Goal: Feedback & Contribution: Leave review/rating

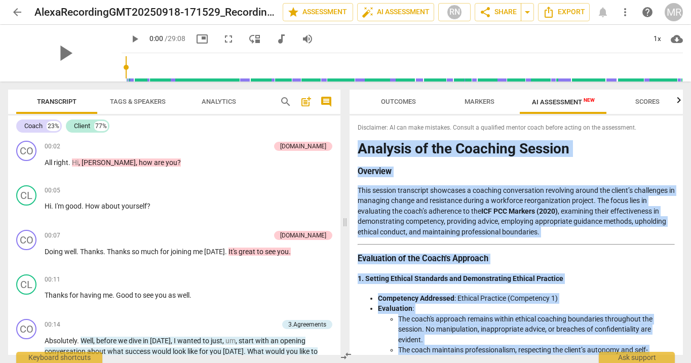
scroll to position [17, 0]
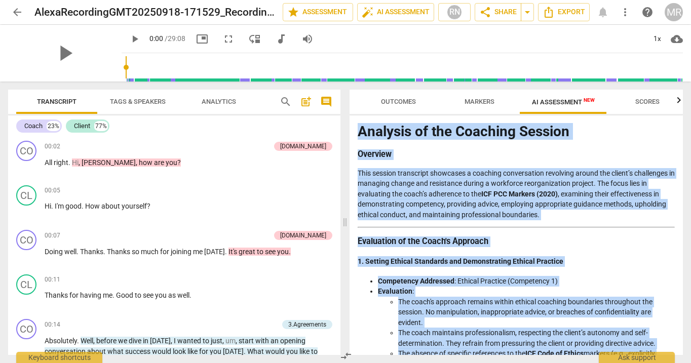
click at [21, 17] on span "arrow_back" at bounding box center [17, 12] width 12 height 12
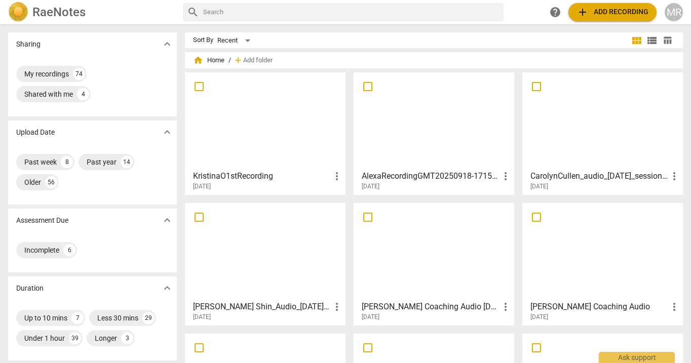
click at [255, 156] on div at bounding box center [265, 121] width 154 height 90
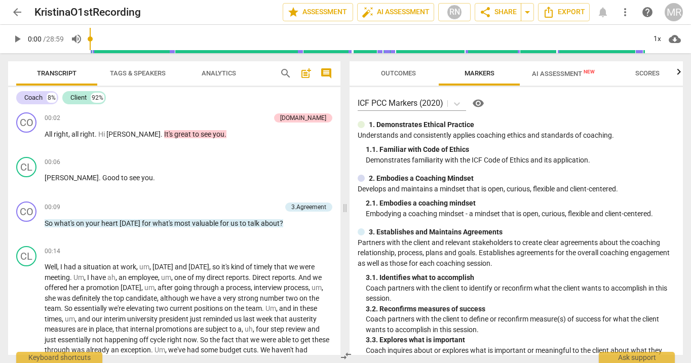
click at [554, 75] on span "AI Assessment New" at bounding box center [563, 74] width 63 height 8
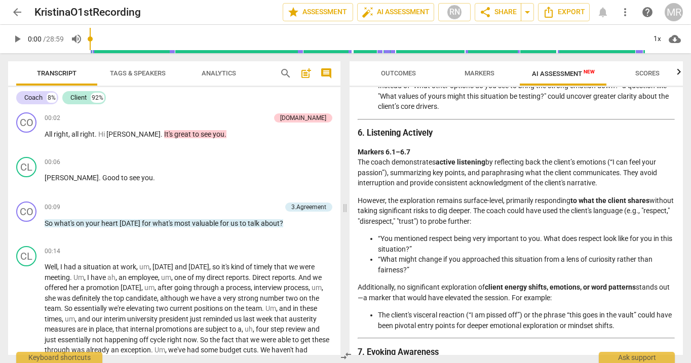
scroll to position [795, 0]
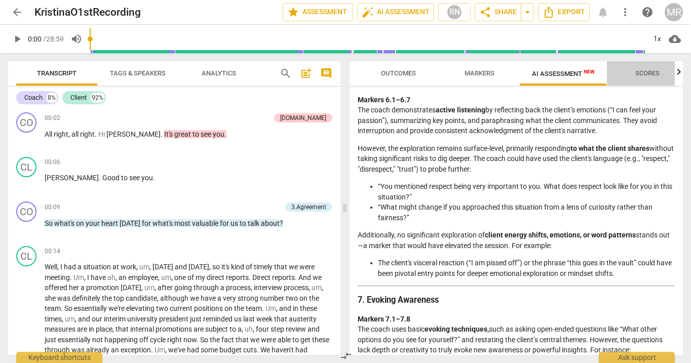
click at [649, 70] on span "Scores" at bounding box center [647, 73] width 24 height 8
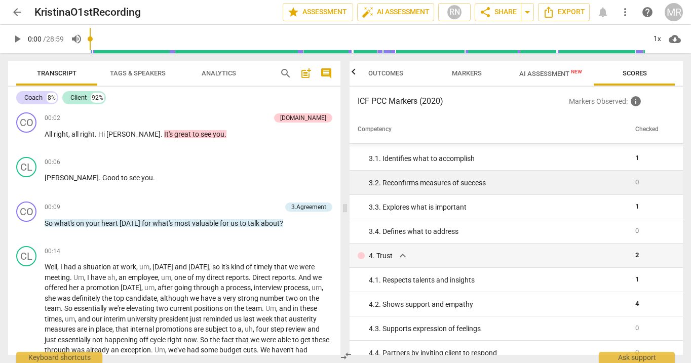
scroll to position [118, 0]
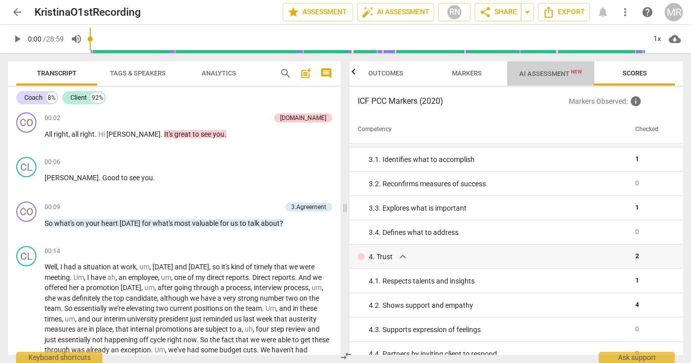
click at [522, 79] on span "AI Assessment New" at bounding box center [550, 73] width 87 height 15
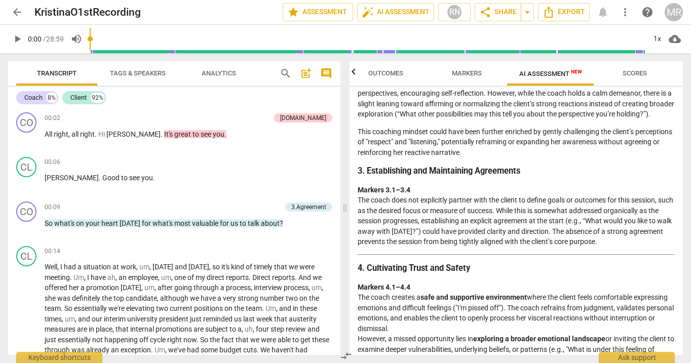
scroll to position [280, 0]
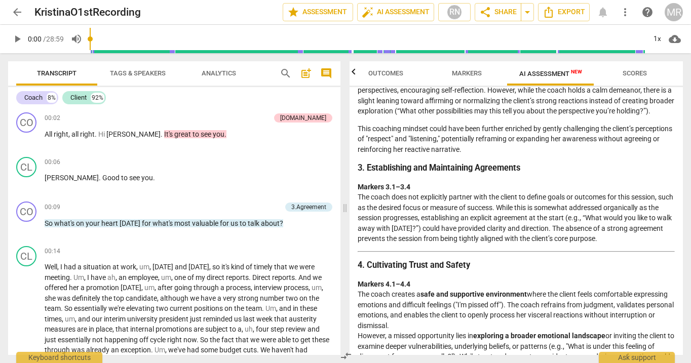
click at [359, 173] on strong "3. Establishing and Maintaining Agreements" at bounding box center [439, 168] width 163 height 10
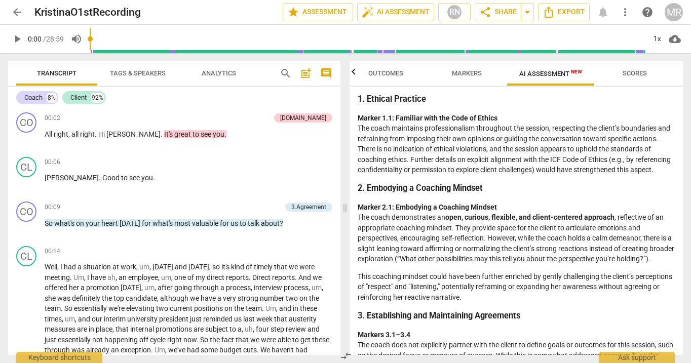
scroll to position [131, 0]
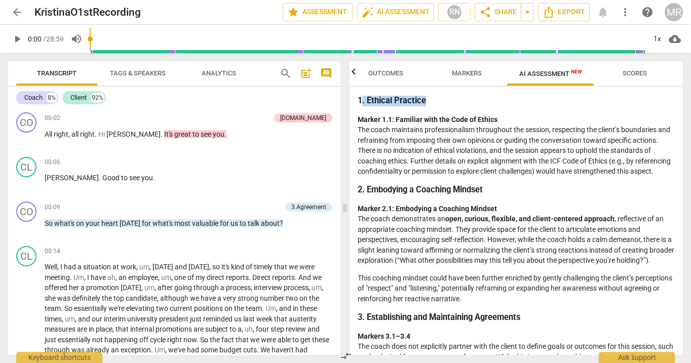
drag, startPoint x: 360, startPoint y: 97, endPoint x: 370, endPoint y: 110, distance: 16.2
click at [358, 99] on strong "1. Ethical Practice" at bounding box center [392, 101] width 68 height 10
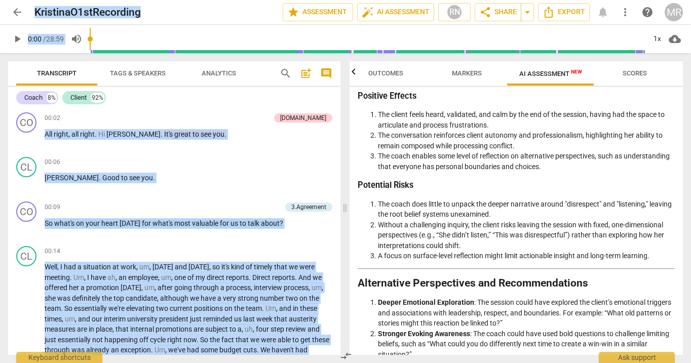
scroll to position [1427, 0]
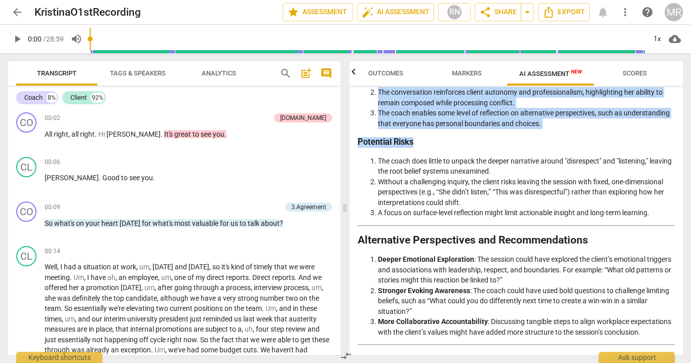
drag, startPoint x: 360, startPoint y: 101, endPoint x: 657, endPoint y: 241, distance: 328.4
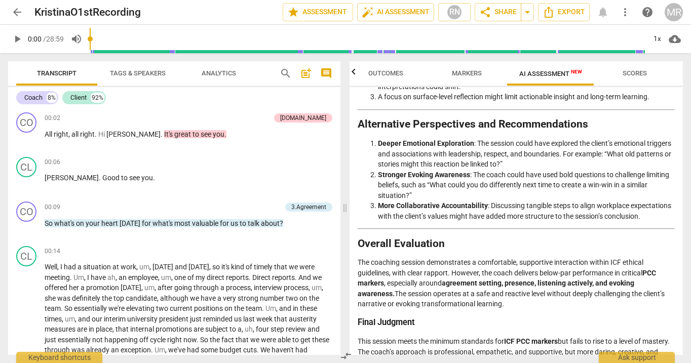
scroll to position [1545, 0]
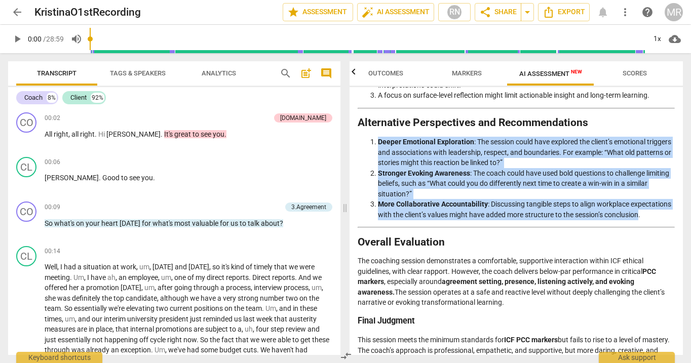
drag, startPoint x: 411, startPoint y: 245, endPoint x: 361, endPoint y: 167, distance: 92.9
click at [361, 166] on ol "Deeper Emotional Exploration : The session could have explored the client’s emo…" at bounding box center [516, 178] width 317 height 83
copy ol "Deeper Emotional Exploration : The session could have explored the client’s emo…"
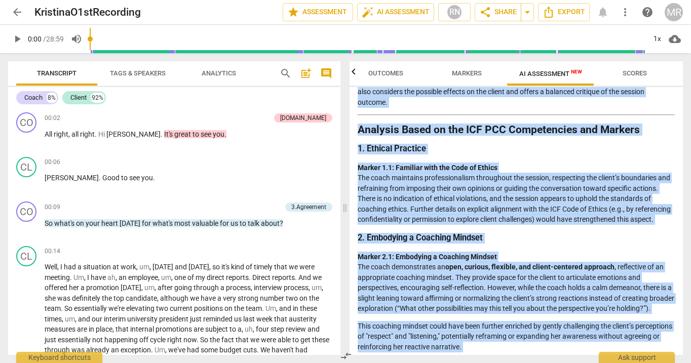
scroll to position [0, 0]
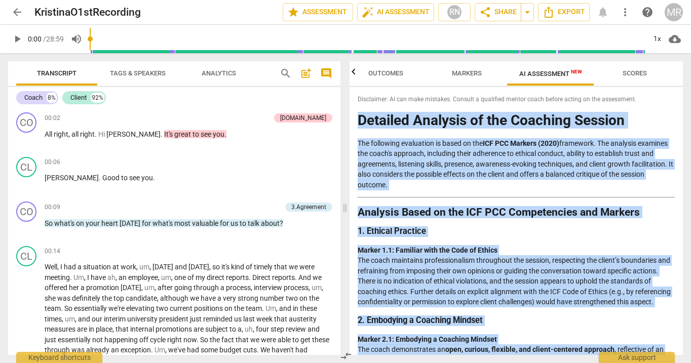
drag, startPoint x: 628, startPoint y: 324, endPoint x: 360, endPoint y: 123, distance: 334.4
copy div "Loremips Dolorsit am con Adipisci Elitsed Doe temporinc utlaboreet do magna al …"
click at [515, 208] on h2 "Analysis Based on the ICF PCC Competencies and Markers" at bounding box center [516, 212] width 317 height 11
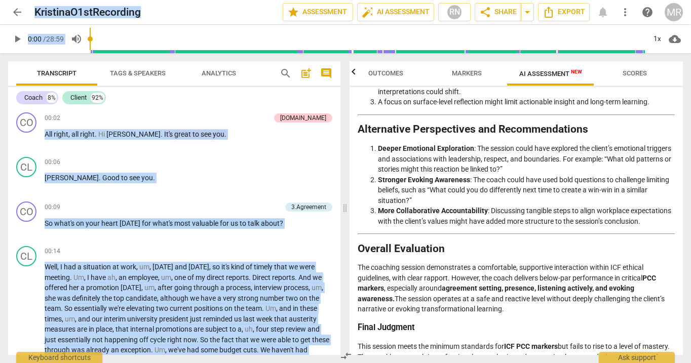
scroll to position [1613, 0]
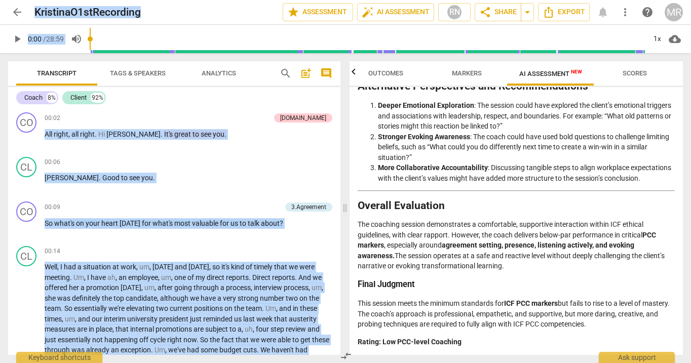
drag, startPoint x: 360, startPoint y: 119, endPoint x: 536, endPoint y: 378, distance: 313.4
click at [536, 0] on html "arrow_back KristinaO1stRecording edit star Assessment auto_fix_high AI Assessme…" at bounding box center [345, 0] width 691 height 0
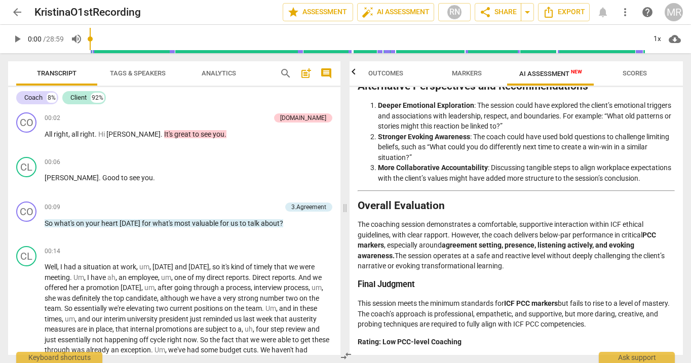
click at [498, 258] on p "The coaching session demonstrates a comfortable, supportive interaction within …" at bounding box center [516, 245] width 317 height 52
click at [462, 342] on p "Rating: Low PCC-level Coaching" at bounding box center [516, 342] width 317 height 11
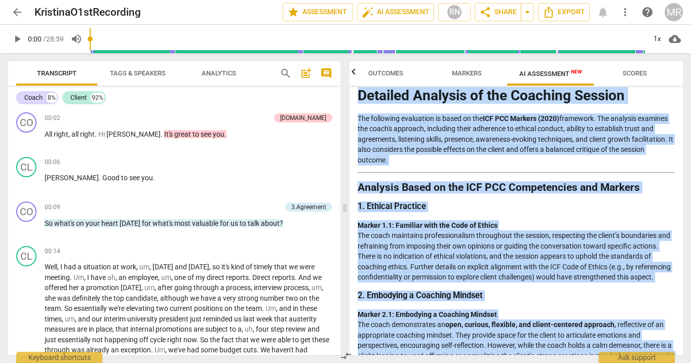
scroll to position [0, 0]
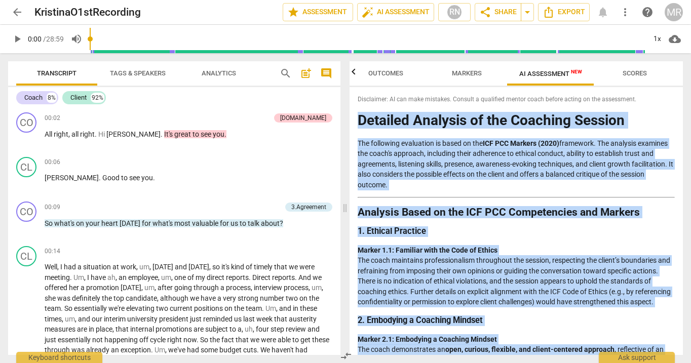
drag, startPoint x: 462, startPoint y: 342, endPoint x: 359, endPoint y: 125, distance: 239.8
copy div "Loremips Dolorsit am con Adipisci Elitsed Doe temporinc utlaboreet do magna al …"
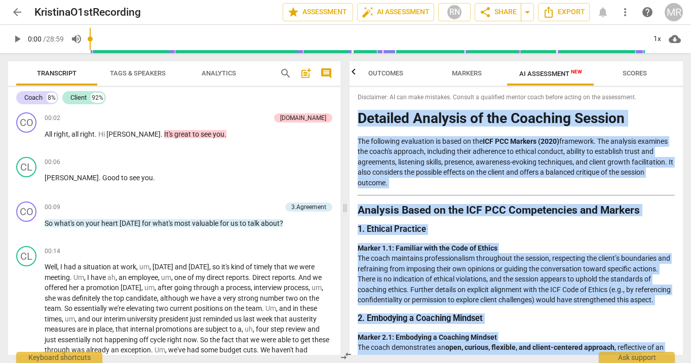
copy div "Loremips Dolorsit am con Adipisci Elitsed Doe temporinc utlaboreet do magna al …"
click at [29, 138] on span "play_arrow" at bounding box center [27, 139] width 12 height 12
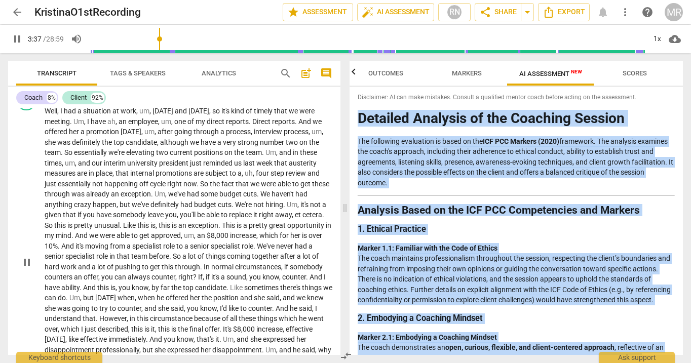
scroll to position [182, 0]
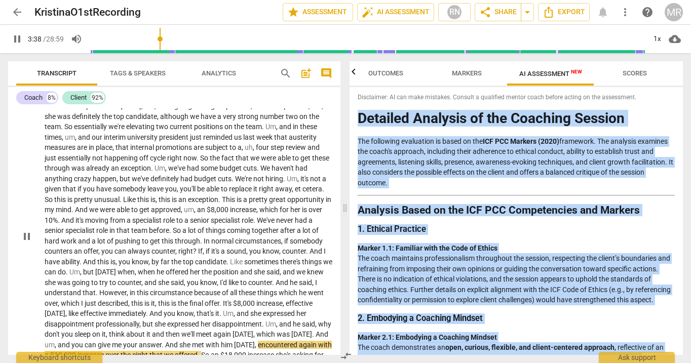
click at [27, 243] on span "pause" at bounding box center [27, 237] width 12 height 12
click at [27, 243] on span "play_arrow" at bounding box center [27, 237] width 12 height 12
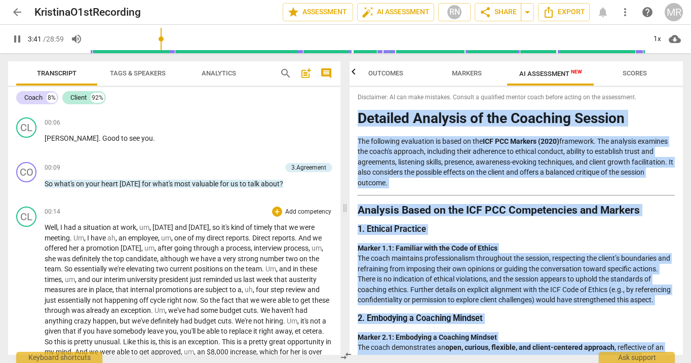
scroll to position [36, 0]
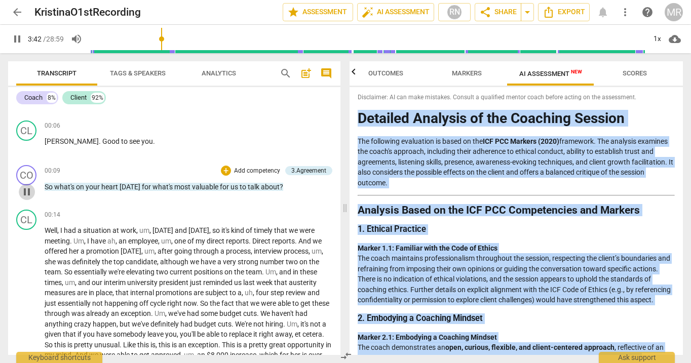
click at [23, 188] on span "pause" at bounding box center [27, 192] width 12 height 12
click at [27, 191] on span "play_arrow" at bounding box center [27, 192] width 12 height 12
click at [657, 37] on div "1x" at bounding box center [657, 39] width 19 height 16
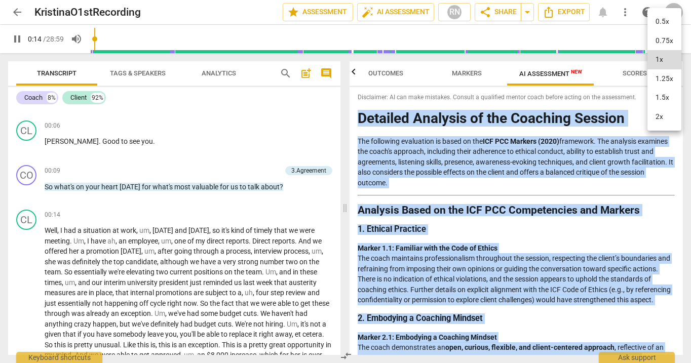
click at [658, 102] on li "1.5x" at bounding box center [665, 97] width 34 height 19
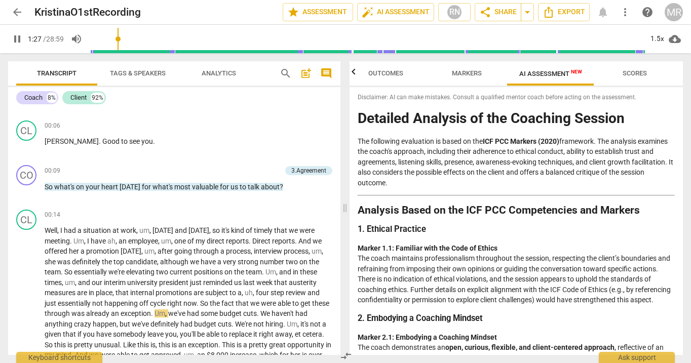
click at [458, 146] on p "The following evaluation is based on the ICF PCC Markers (2020) framework. The …" at bounding box center [516, 162] width 317 height 52
click at [17, 37] on span "pause" at bounding box center [17, 39] width 12 height 12
click at [29, 191] on span "play_arrow" at bounding box center [27, 192] width 12 height 12
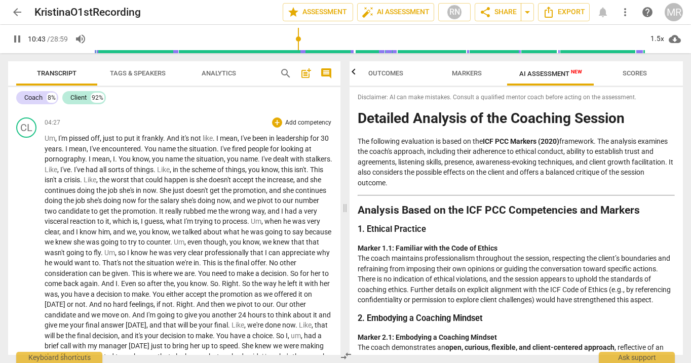
scroll to position [487, 0]
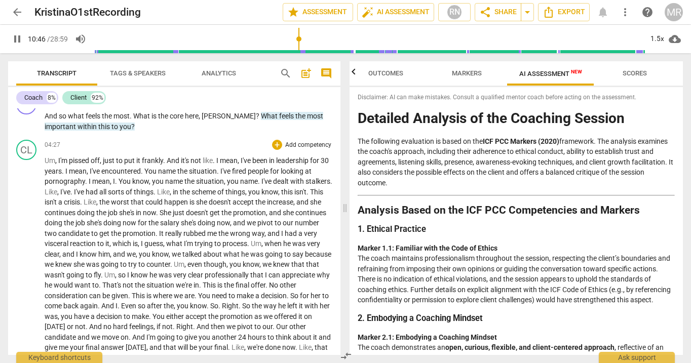
click at [288, 150] on p "Add competency" at bounding box center [308, 145] width 48 height 9
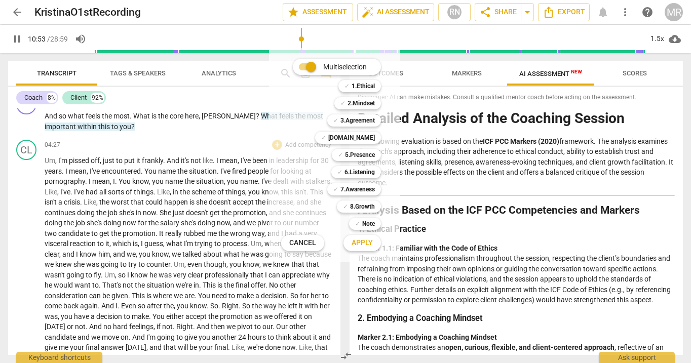
click at [363, 243] on span "Apply" at bounding box center [362, 243] width 21 height 10
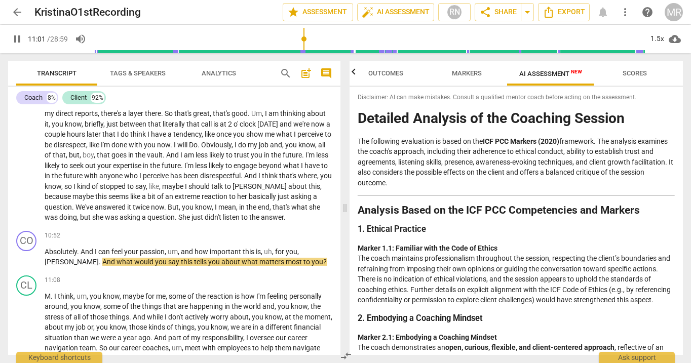
scroll to position [996, 0]
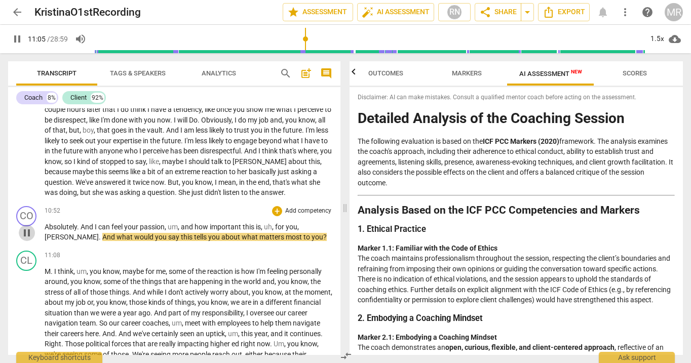
click at [29, 239] on span "pause" at bounding box center [27, 233] width 12 height 12
type input "666"
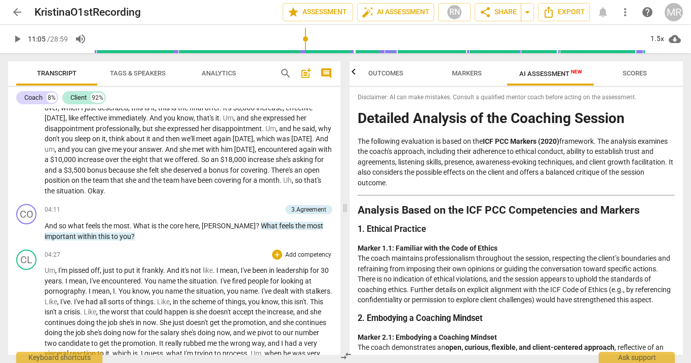
scroll to position [396, 0]
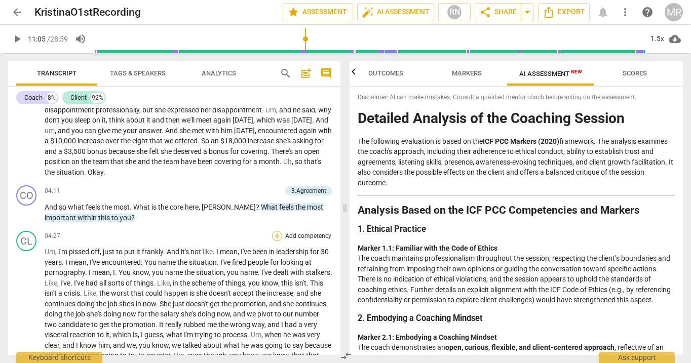
click at [275, 241] on div "+" at bounding box center [277, 236] width 10 height 10
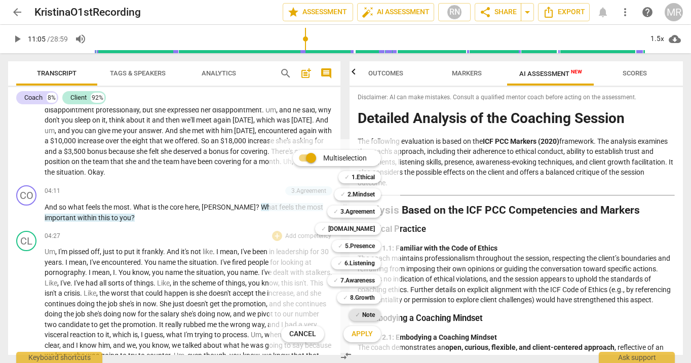
click at [371, 314] on b "Note" at bounding box center [368, 315] width 13 height 12
click at [358, 332] on span "Apply" at bounding box center [362, 334] width 21 height 10
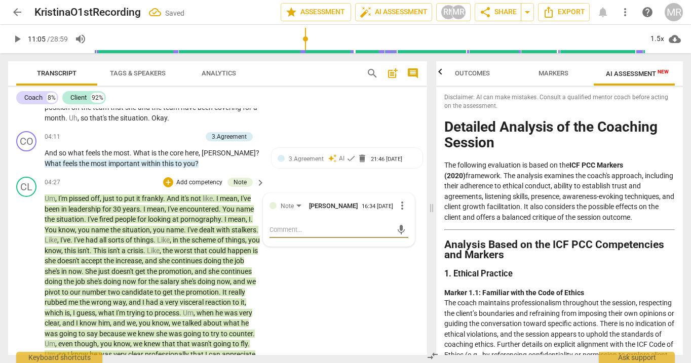
scroll to position [554, 0]
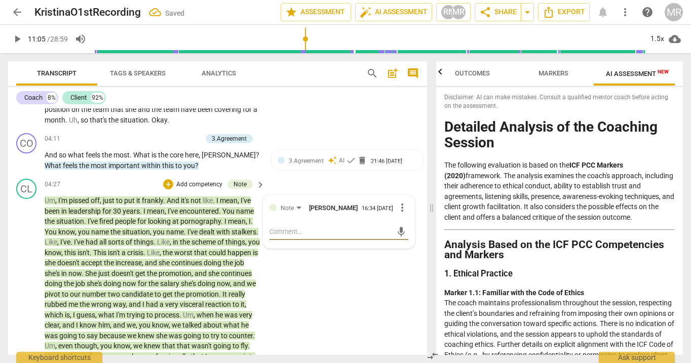
type textarea "W"
type textarea "Wh"
type textarea "Wha"
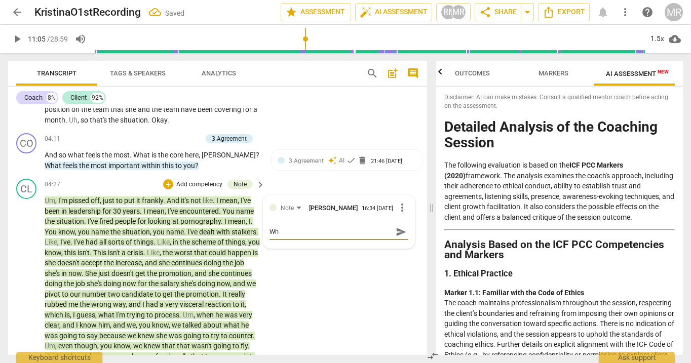
type textarea "Wha"
type textarea "What"
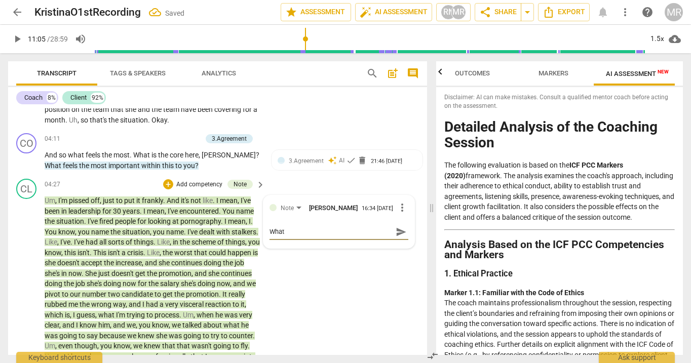
type textarea "What h"
type textarea "What ha"
type textarea "What has"
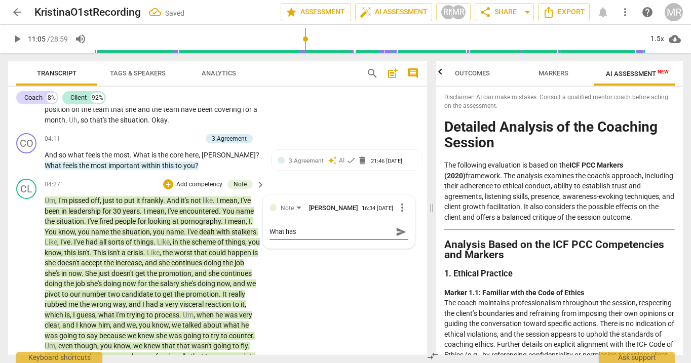
type textarea "What has"
type textarea "What has b"
type textarea "What has be"
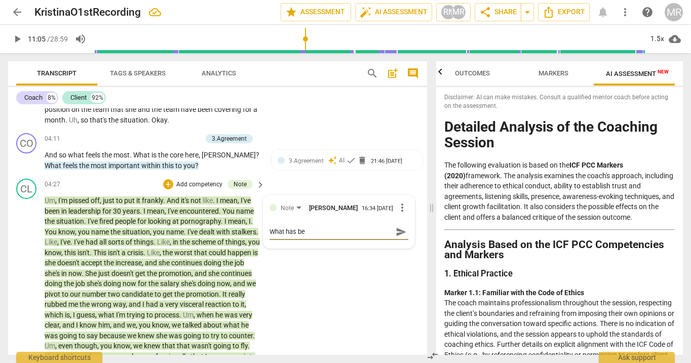
type textarea "What has bee"
type textarea "What has beee"
type textarea "What has beeen"
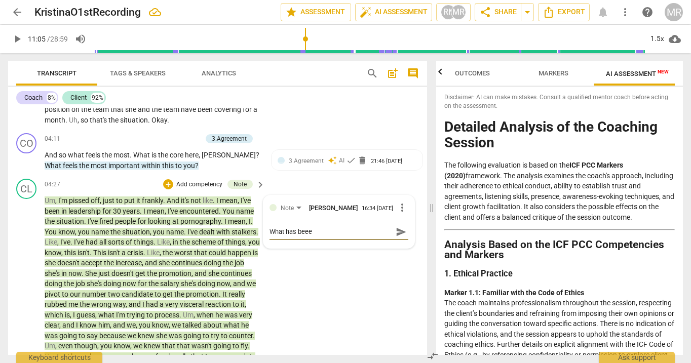
type textarea "What has beeen"
type textarea "What has beee"
type textarea "What has bee"
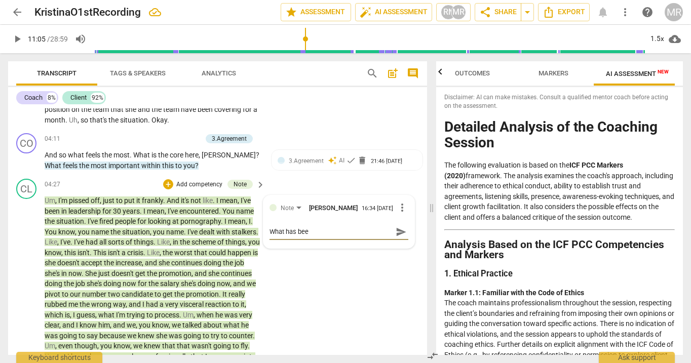
type textarea "What has been"
type textarea "What has been t"
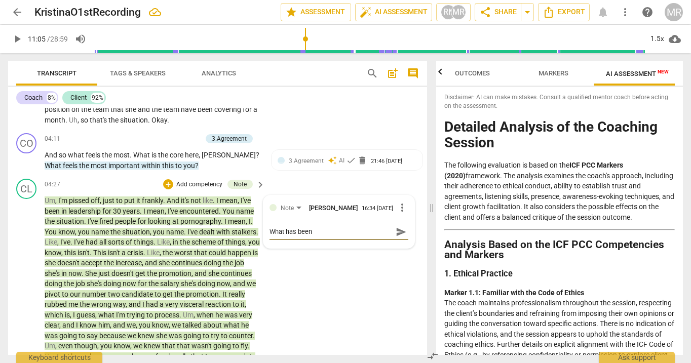
type textarea "What has been t"
type textarea "What has been th"
type textarea "What has been the"
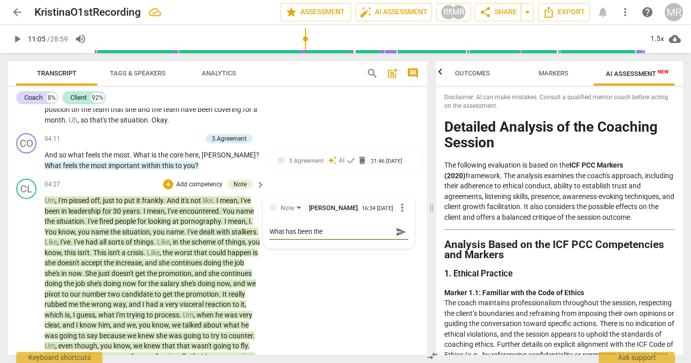
type textarea "What has been the"
type textarea "What has been the c"
type textarea "What has been the co"
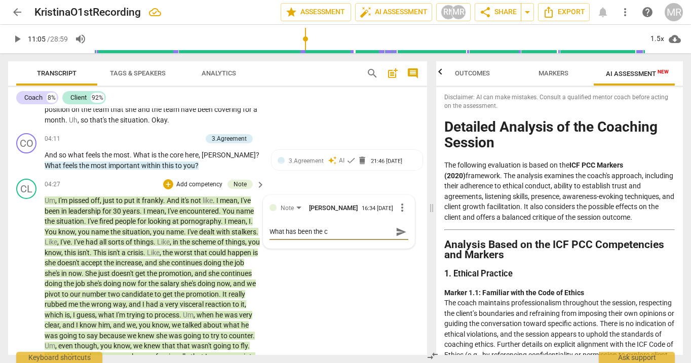
type textarea "What has been the co"
type textarea "What has been the cos"
type textarea "What has been the cost"
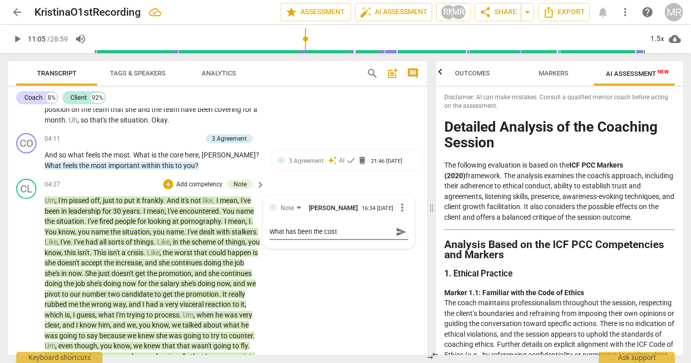
type textarea "What has been the cost"
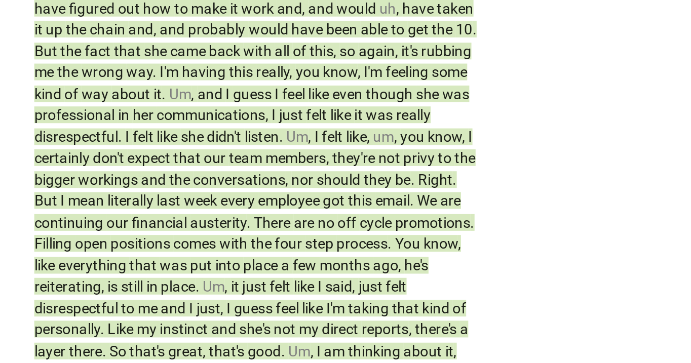
scroll to position [1016, 0]
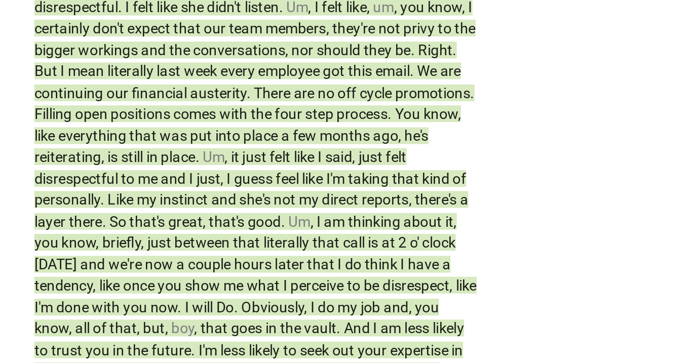
type input "666"
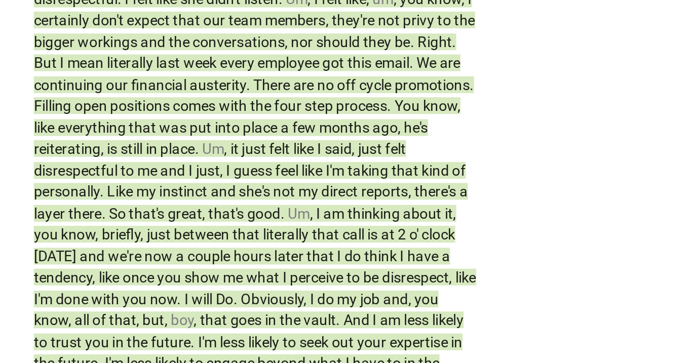
scroll to position [1083, 0]
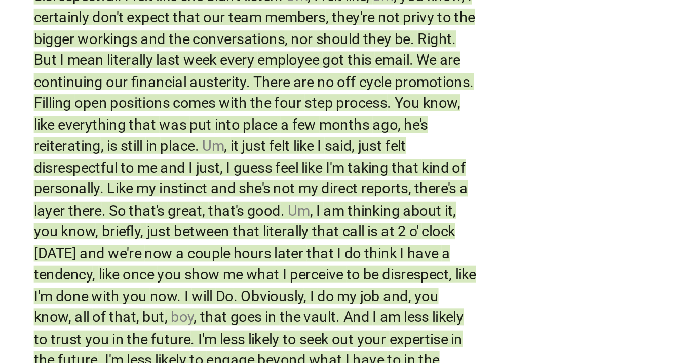
type textarea "What has been the cost"
click at [138, 247] on span "I" at bounding box center [140, 243] width 4 height 8
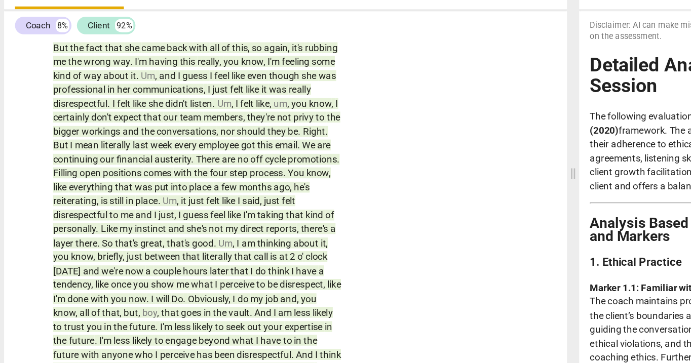
scroll to position [1088, 0]
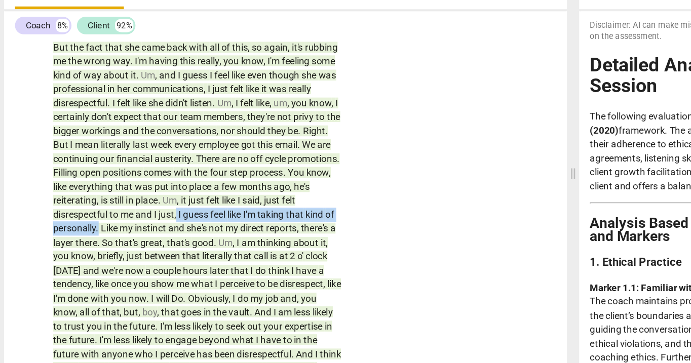
drag, startPoint x: 58, startPoint y: 259, endPoint x: 212, endPoint y: 260, distance: 154.5
click at [212, 260] on p "Um , I'm pissed off , just to put it frankly . And it's not like . I mean , I'v…" at bounding box center [152, 36] width 215 height 748
click at [237, 246] on icon "button" at bounding box center [238, 244] width 6 height 7
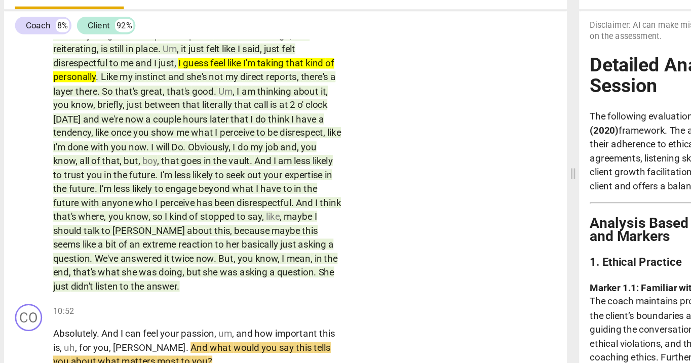
scroll to position [1202, 0]
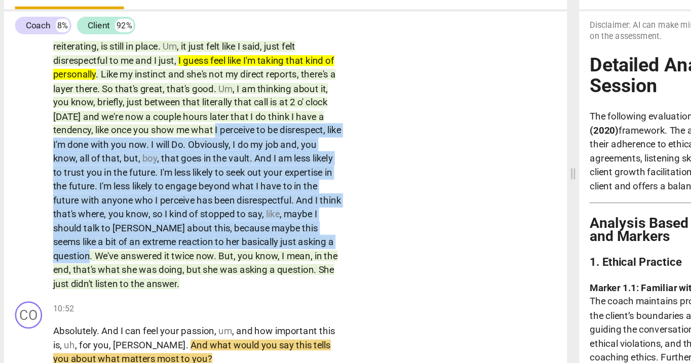
drag, startPoint x: 105, startPoint y: 196, endPoint x: 218, endPoint y: 281, distance: 141.5
click at [240, 267] on icon "button" at bounding box center [240, 264] width 6 height 7
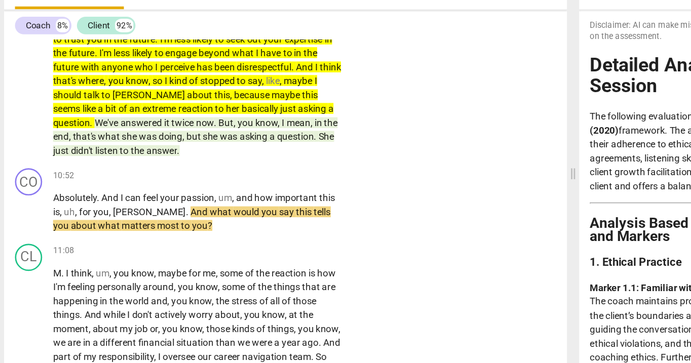
scroll to position [1304, 0]
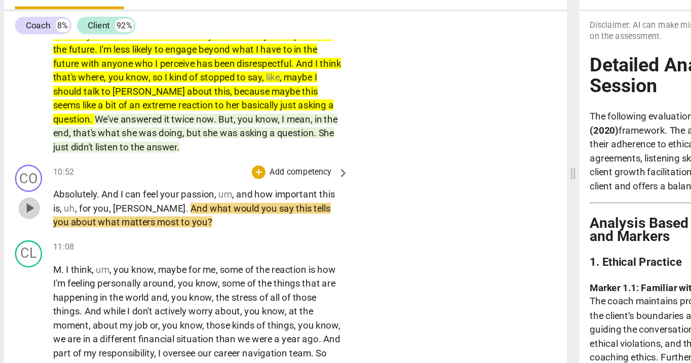
click at [28, 240] on span "play_arrow" at bounding box center [27, 234] width 12 height 12
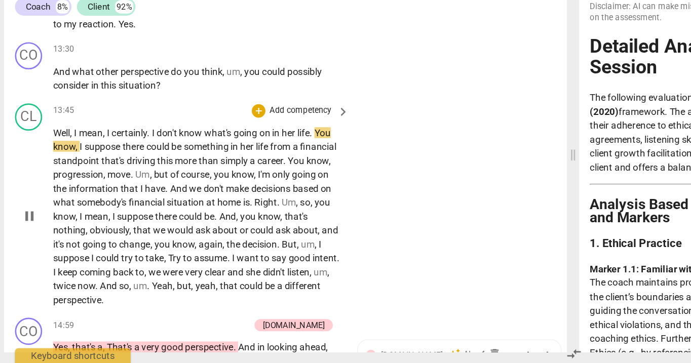
scroll to position [1733, 0]
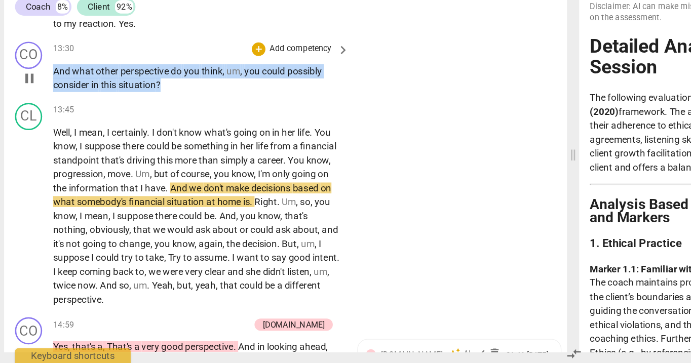
drag, startPoint x: 125, startPoint y: 177, endPoint x: 40, endPoint y: 170, distance: 85.9
click at [40, 165] on div "CO play_arrow pause 13:30 + Add competency keyboard_arrow_right And what other …" at bounding box center [217, 143] width 419 height 46
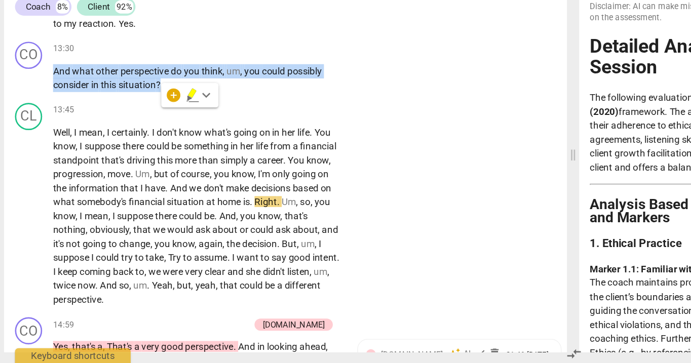
click at [150, 162] on icon "button" at bounding box center [148, 164] width 10 height 12
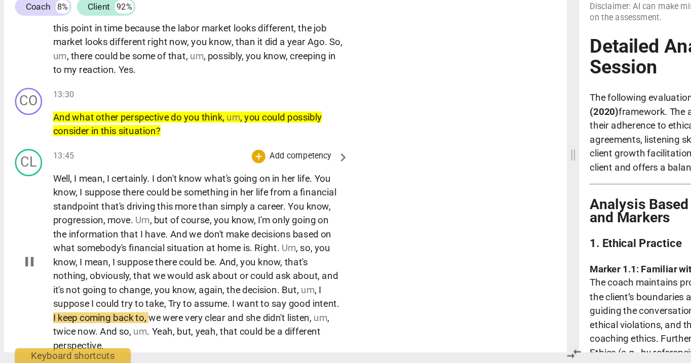
scroll to position [1713, 0]
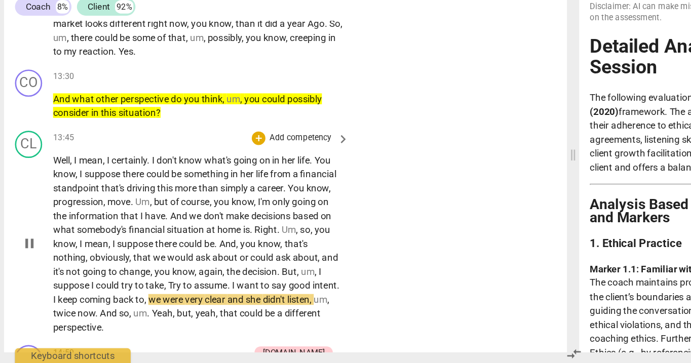
click at [199, 201] on div "+ Add competency" at bounding box center [223, 196] width 60 height 10
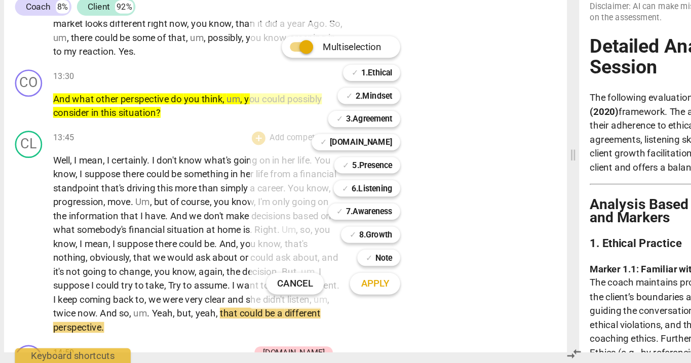
click at [176, 246] on div at bounding box center [345, 181] width 691 height 363
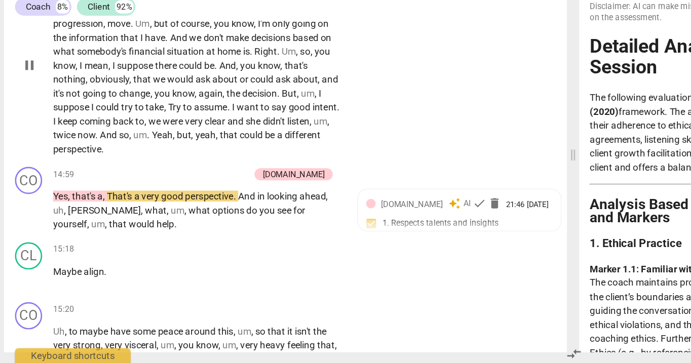
scroll to position [1836, 0]
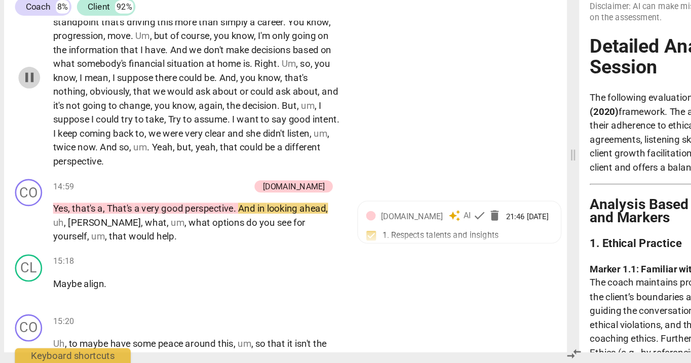
click at [28, 157] on span "pause" at bounding box center [27, 150] width 12 height 12
type input "906"
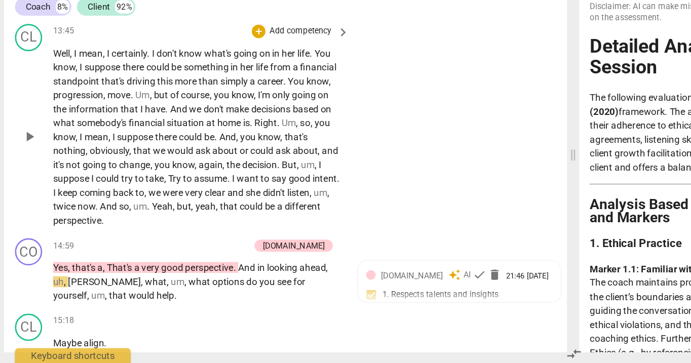
scroll to position [1798, 0]
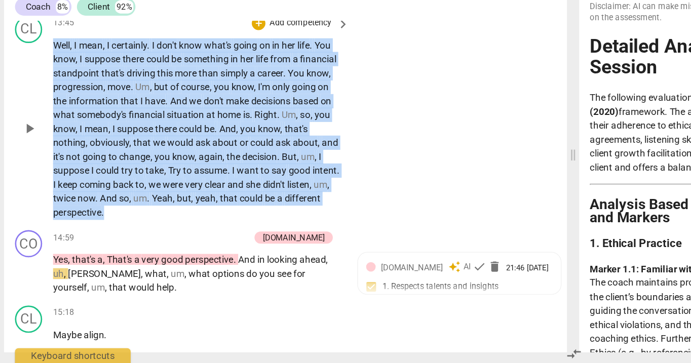
drag, startPoint x: 47, startPoint y: 146, endPoint x: 146, endPoint y: 271, distance: 159.8
click at [146, 256] on p "Well , I mean , I certainly . I don't know what's going on in her life . You kn…" at bounding box center [152, 188] width 215 height 135
click at [149, 261] on icon "button" at bounding box center [150, 258] width 10 height 12
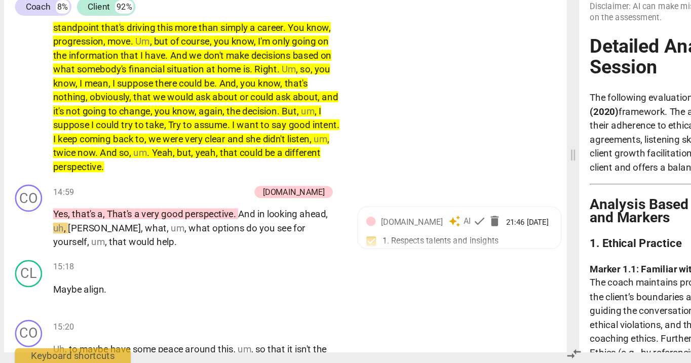
scroll to position [1836, 0]
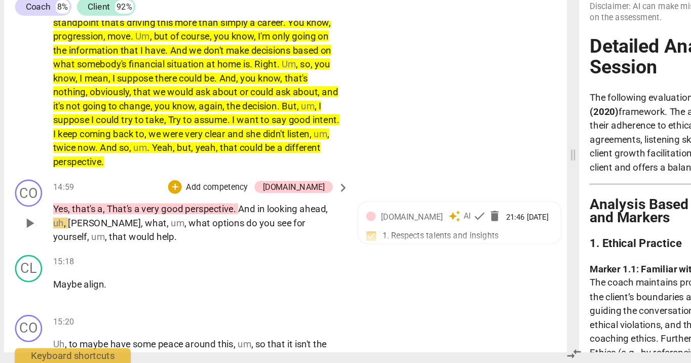
click at [166, 237] on div "+ Add competency" at bounding box center [160, 232] width 60 height 10
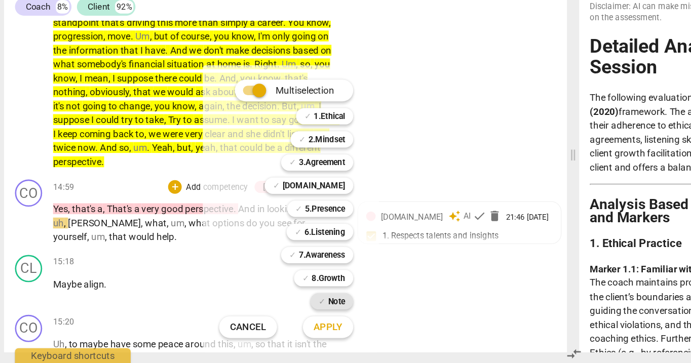
click at [255, 320] on b "Note" at bounding box center [255, 317] width 13 height 12
click at [252, 342] on button "Apply" at bounding box center [249, 336] width 37 height 18
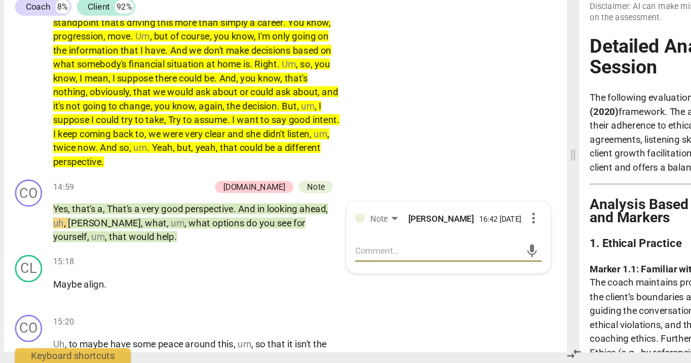
type textarea "W"
type textarea "Wx"
type textarea "W"
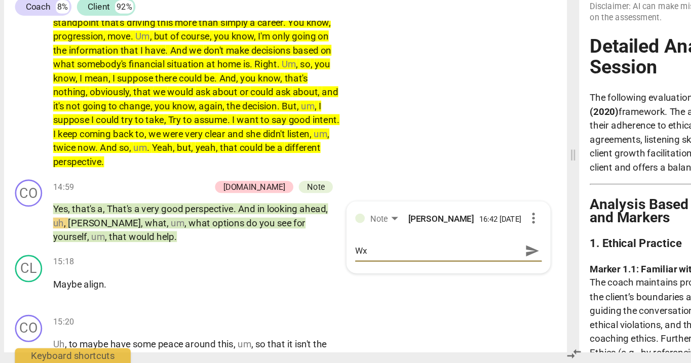
type textarea "W"
type textarea "I"
type textarea "In"
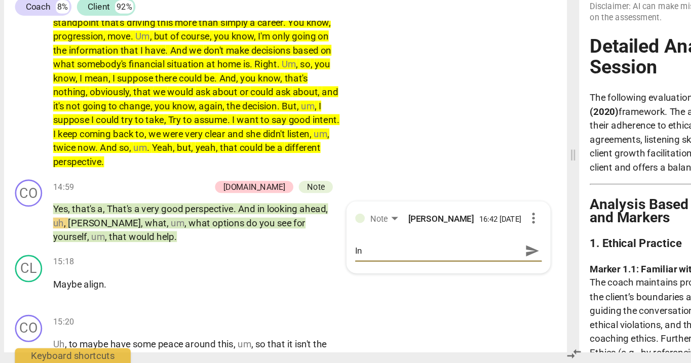
type textarea "Ins"
type textarea "Inst"
type textarea "Inste"
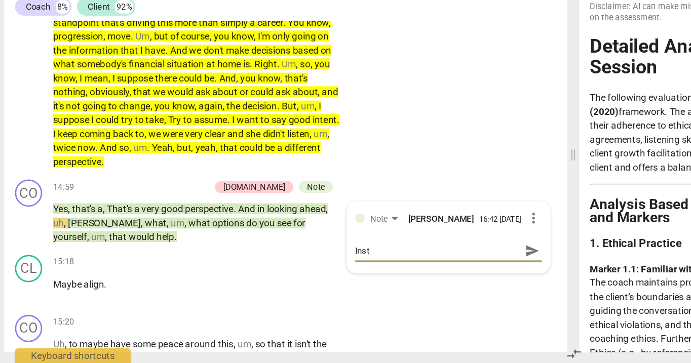
type textarea "Inste"
type textarea "Instea"
type textarea "Instead"
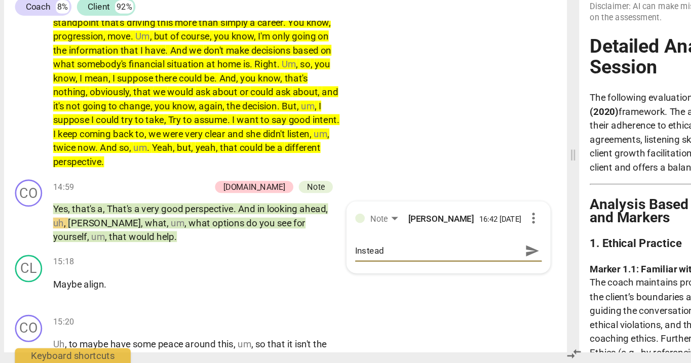
type textarea "Instead"
type textarea "Instead o"
type textarea "Instead of"
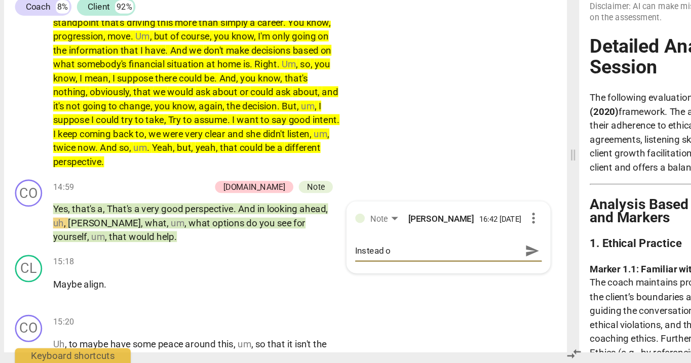
type textarea "Instead of"
type textarea "Instead of a"
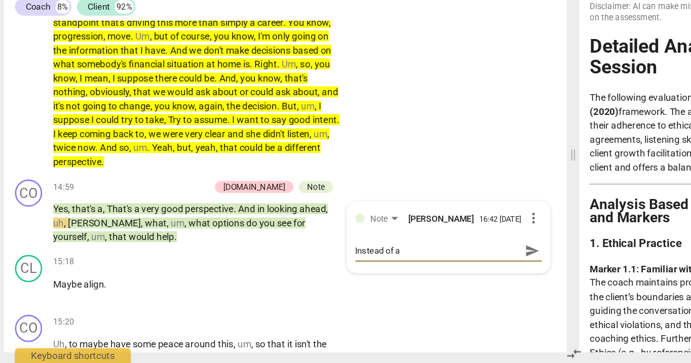
type textarea "Instead of ap"
type textarea "Instead of app"
type textarea "Instead of appr"
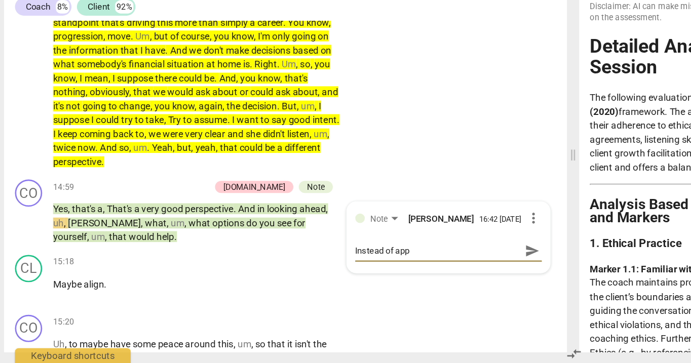
type textarea "Instead of appr"
type textarea "Instead of appro"
type textarea "Instead of approv"
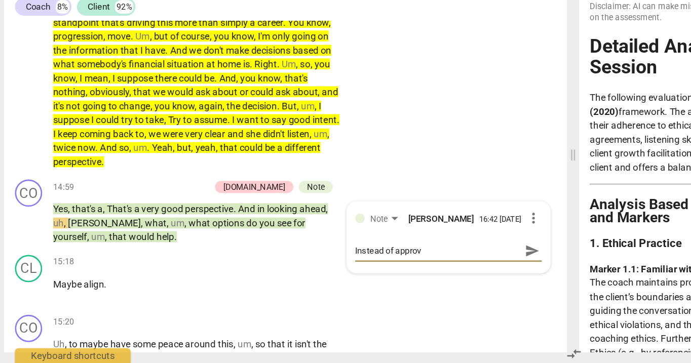
type textarea "Instead of approva"
type textarea "Instead of approval"
type textarea "Instead of approval,"
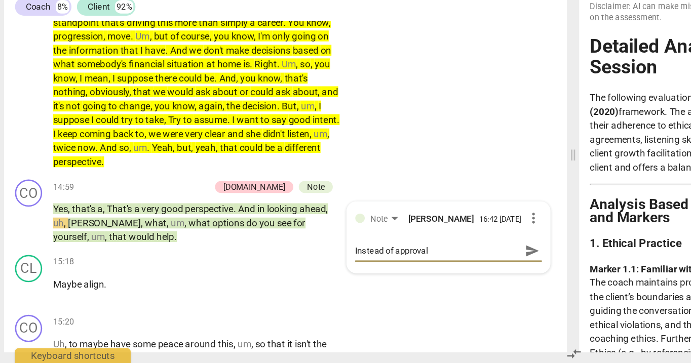
type textarea "Instead of approval,"
type textarea "Instead of approval, y"
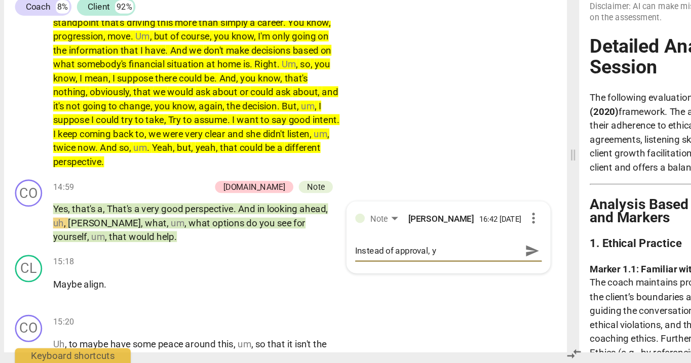
type textarea "Instead of approval, yo"
type textarea "Instead of approval, you"
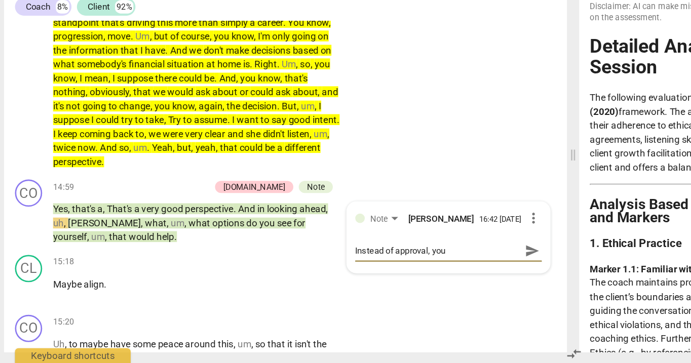
type textarea "Instead of approval, you"
type textarea "Instead of approval, you m"
type textarea "Instead of approval, you ma"
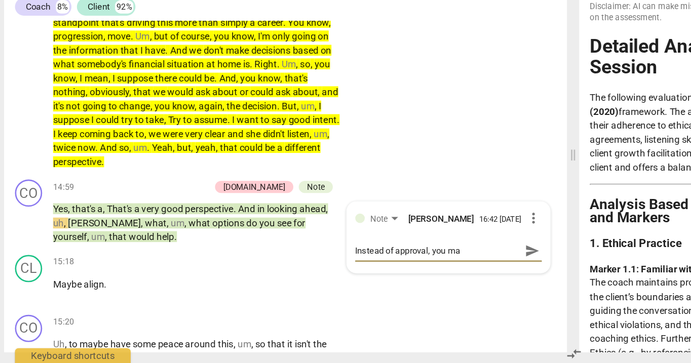
type textarea "Instead of approval, you may"
type textarea "Instead of approval, you may s"
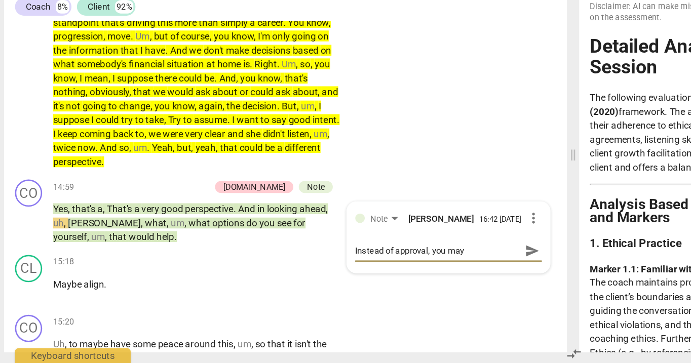
type textarea "Instead of approval, you may s"
type textarea "Instead of approval, you may st"
type textarea "Instead of approval, you may sta"
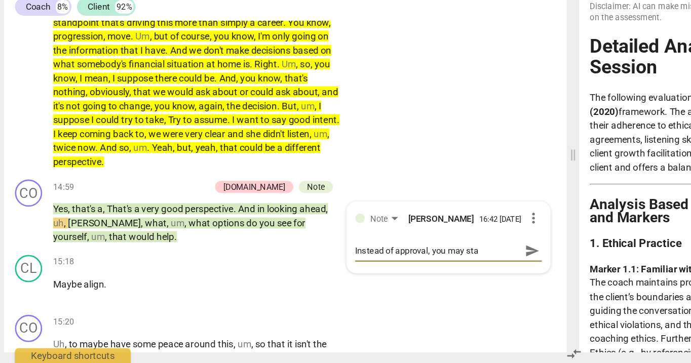
type textarea "Instead of approval, you may stat"
type textarea "Instead of approval, you may state"
type textarea "Instead of approval, you may state,"
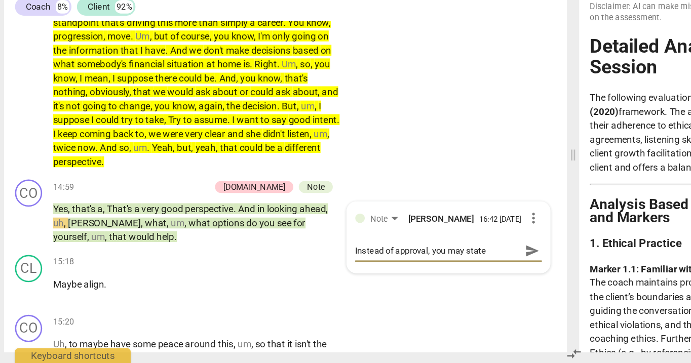
type textarea "Instead of approval, you may state,"
type textarea "Instead of approval, you may state, ""
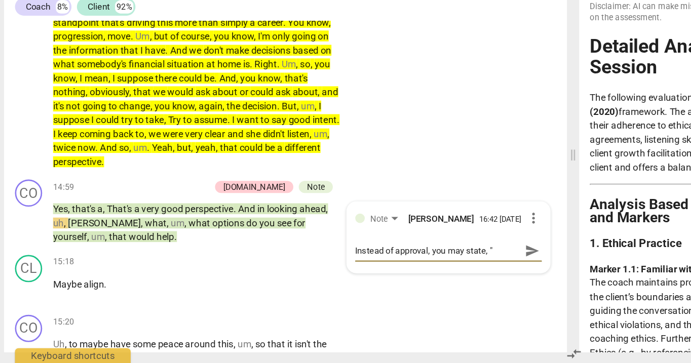
type textarea "Instead of approval, you may state, "w"
type textarea "Instead of approval, you may state, "wh"
type textarea "Instead of approval, you may state, "w"
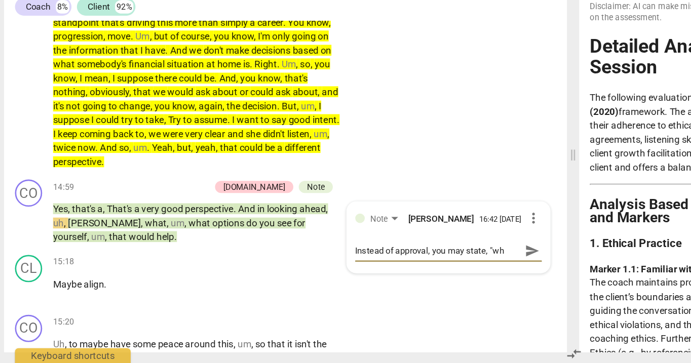
type textarea "Instead of approval, you may state, "w"
type textarea "Instead of approval, you may state, ""
type textarea "Instead of approval, you may state, "W"
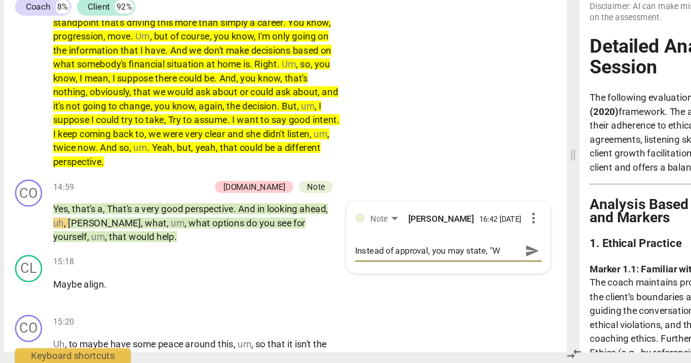
type textarea "Instead of approval, you may state, "We"
type textarea "Instead of approval, you may state, "Weh"
type textarea "Instead of approval, you may state, "We"
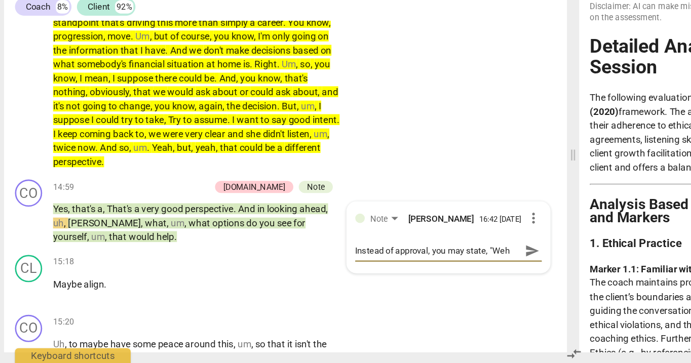
type textarea "Instead of approval, you may state, "We"
type textarea "Instead of approval, you may state, "W"
type textarea "Instead of approval, you may state, "Wh"
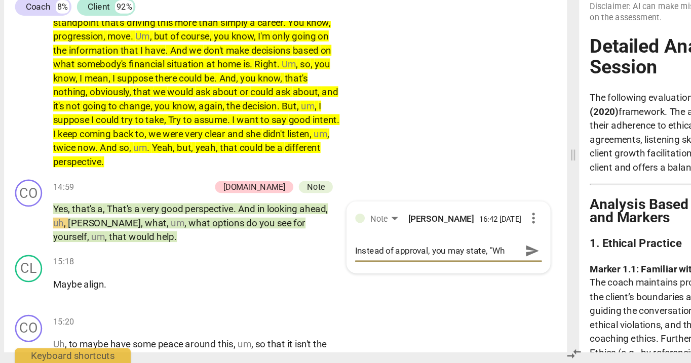
type textarea "Instead of approval, you may state, "Whe"
type textarea "Instead of approval, you may state, "When"
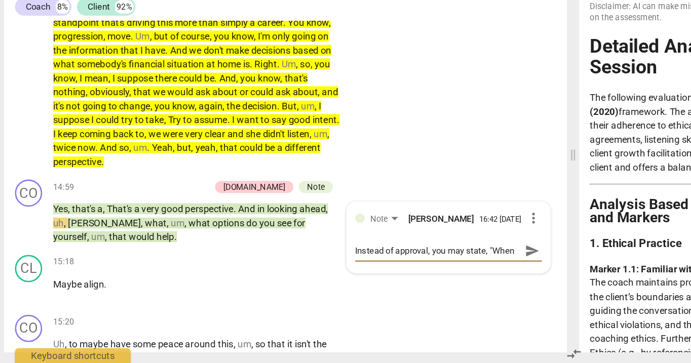
type textarea "Instead of approval, you may state, "When"
type textarea "Instead of approval, you may state, "When a"
type textarea "Instead of approval, you may state, "When ap"
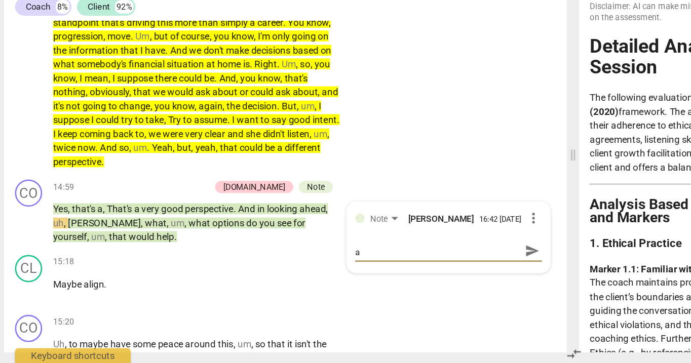
type textarea "Instead of approval, you may state, "When ap"
type textarea "Instead of approval, you may state, "When app"
type textarea "Instead of approval, you may state, "When appo"
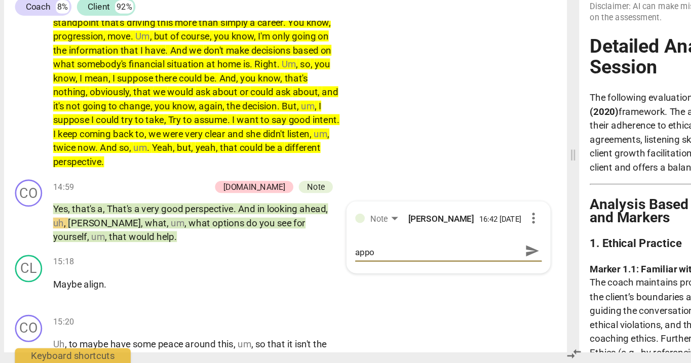
type textarea "Instead of approval, you may state, "When app"
type textarea "Instead of approval, you may state, "When appr"
type textarea "Instead of approval, you may state, "When appro"
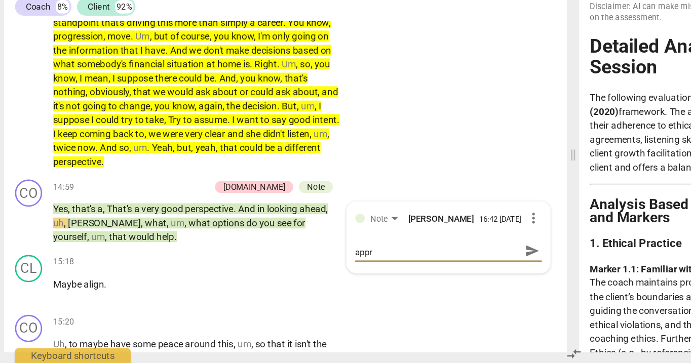
type textarea "Instead of approval, you may state, "When appro"
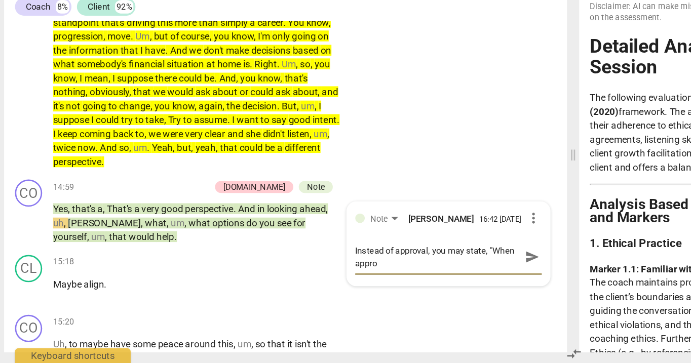
type textarea "Instead of approval, you may state, "When approc"
type textarea "Instead of approval, you may state, "When appro"
type textarea "Instead of approval, you may state, "When approa"
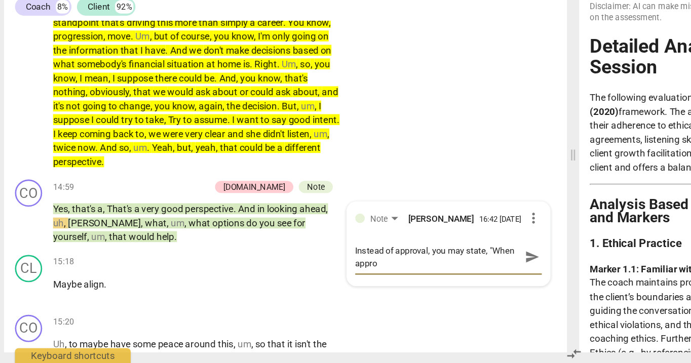
type textarea "Instead of approval, you may state, "When approa"
type textarea "Instead of approval, you may state, "When approac"
type textarea "Instead of approval, you may state, "When approach"
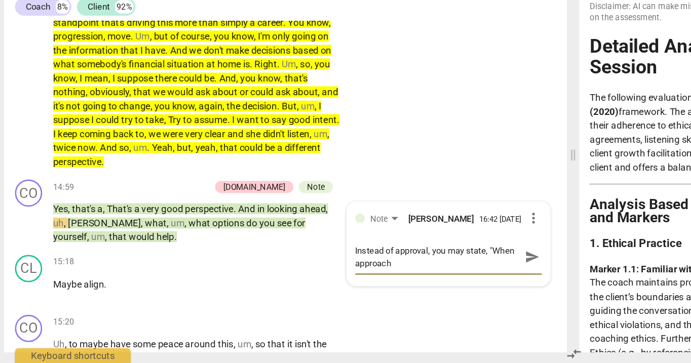
type textarea "Instead of approval, you may state, "When approachi"
type textarea "Instead of approval, you may state, "When approachin"
type textarea "Instead of approval, you may state, "When approaching"
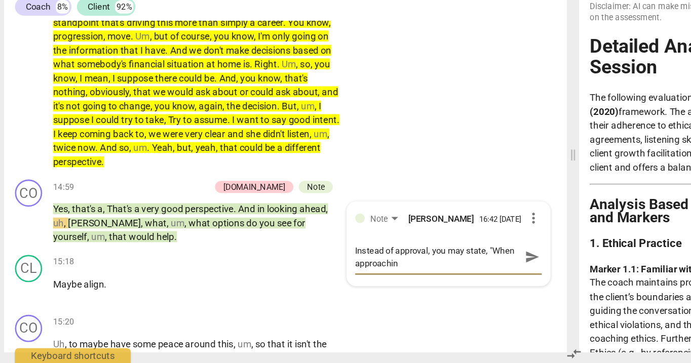
type textarea "Instead of approval, you may state, "When approaching"
type textarea "Instead of approval, you may state, "When approaching t"
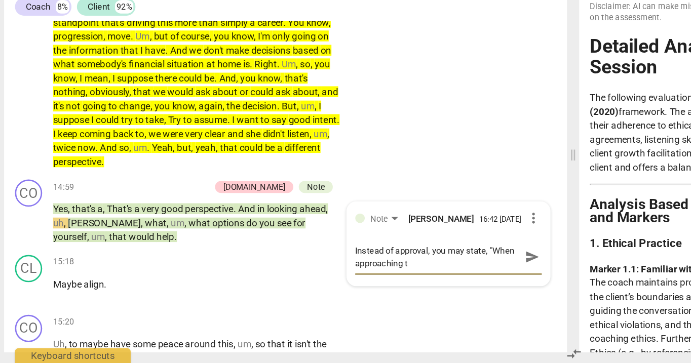
type textarea "Instead of approval, you may state, "When approaching th"
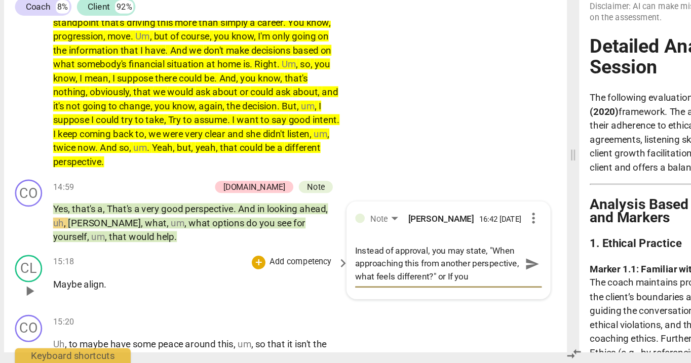
scroll to position [9, 0]
click at [375, 303] on textarea "Instead of approval, you may state, "When approaching this from another perspec…" at bounding box center [331, 289] width 123 height 29
click at [372, 303] on textarea "Instead of approval, you may state, "When approaching this from another perspec…" at bounding box center [331, 289] width 123 height 29
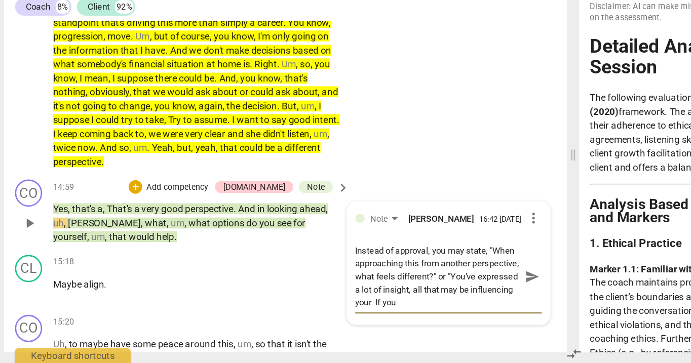
scroll to position [0, 0]
click at [363, 323] on textarea "Instead of approval, you may state, "When approaching this from another perspec…" at bounding box center [331, 299] width 123 height 48
click at [365, 323] on textarea "Instead of approval, you may state, "When approaching this from another perspec…" at bounding box center [331, 299] width 123 height 48
click at [319, 323] on textarea "Instead of approval, you may state, "When approaching this from another perspec…" at bounding box center [331, 299] width 123 height 48
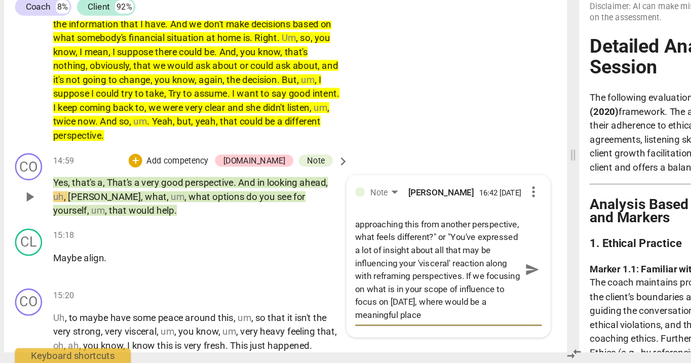
scroll to position [18, 0]
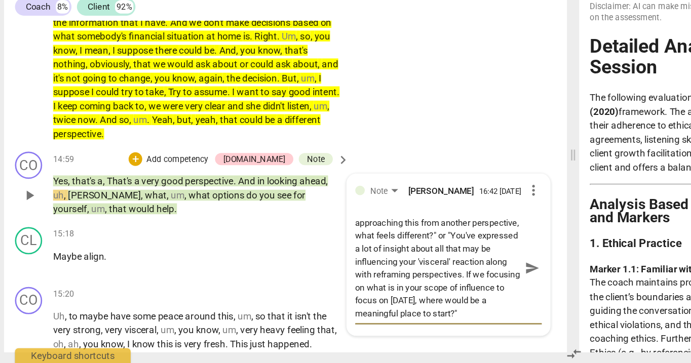
click at [396, 298] on span "send" at bounding box center [401, 292] width 11 height 11
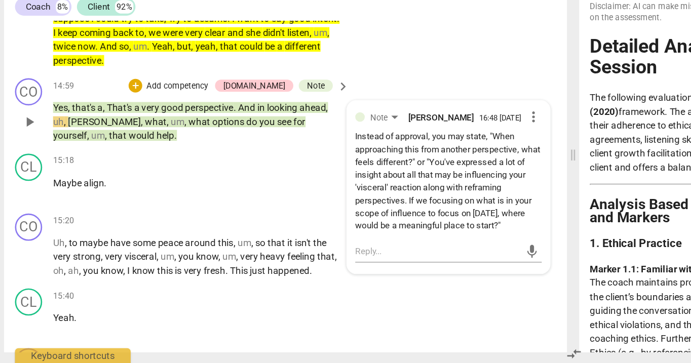
scroll to position [1913, 0]
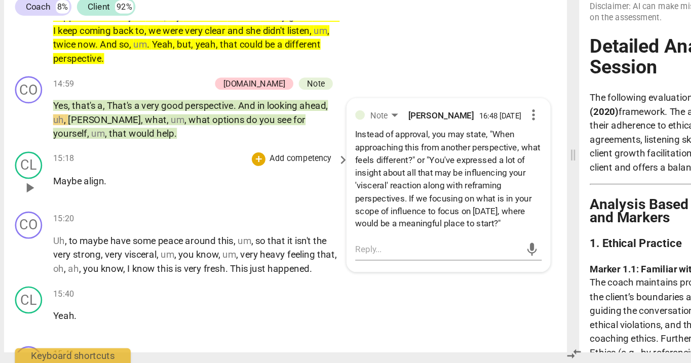
click at [28, 239] on span "play_arrow" at bounding box center [27, 232] width 12 height 12
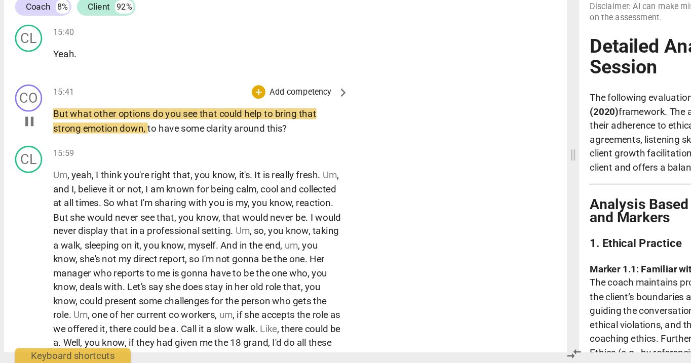
scroll to position [2108, 0]
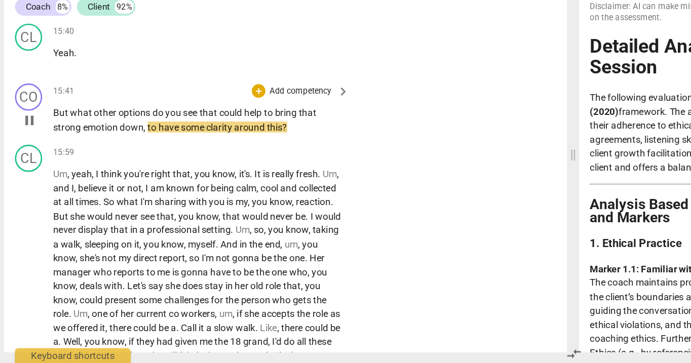
click at [28, 188] on span "pause" at bounding box center [27, 182] width 12 height 12
click at [201, 166] on div "+ Add competency" at bounding box center [223, 161] width 60 height 10
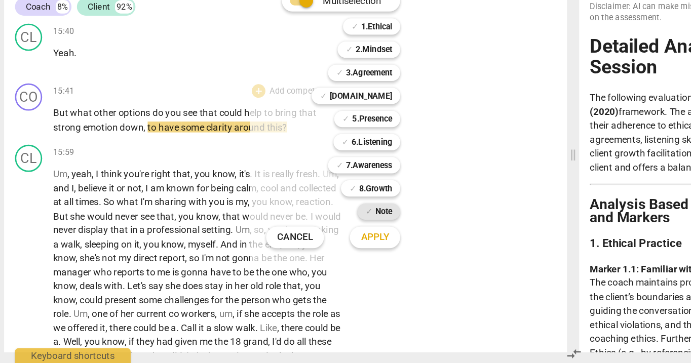
click at [290, 253] on b "Note" at bounding box center [290, 250] width 13 height 12
click at [289, 265] on span "Apply" at bounding box center [284, 269] width 21 height 10
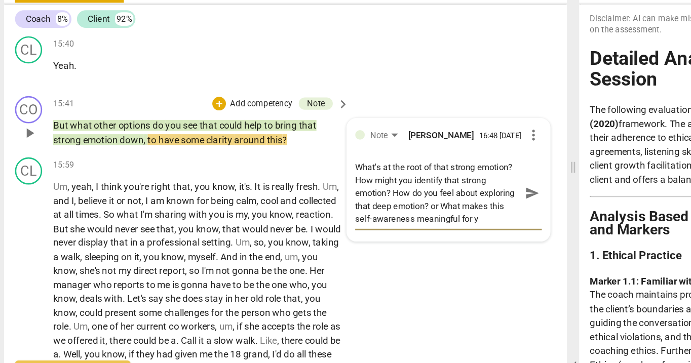
scroll to position [10, 0]
click at [397, 233] on span "send" at bounding box center [401, 227] width 11 height 11
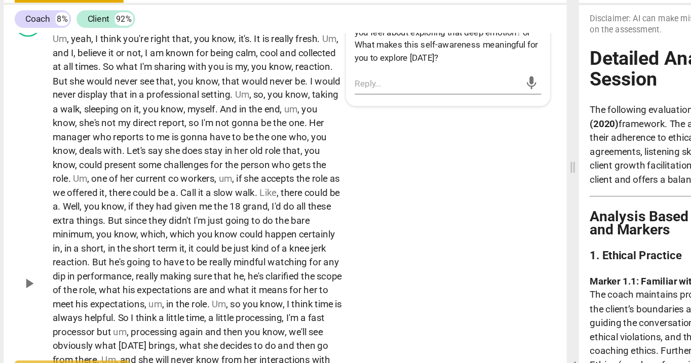
scroll to position [2221, 0]
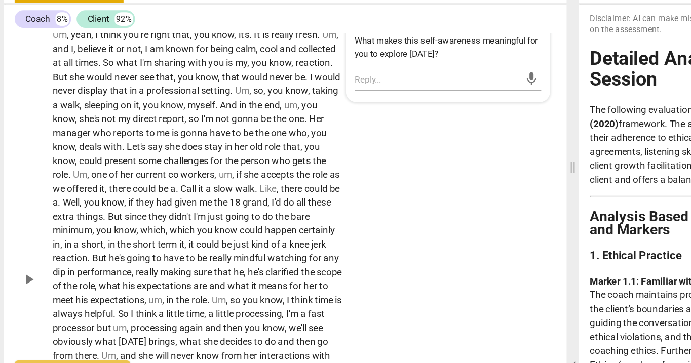
click at [22, 298] on span "play_arrow" at bounding box center [27, 292] width 12 height 12
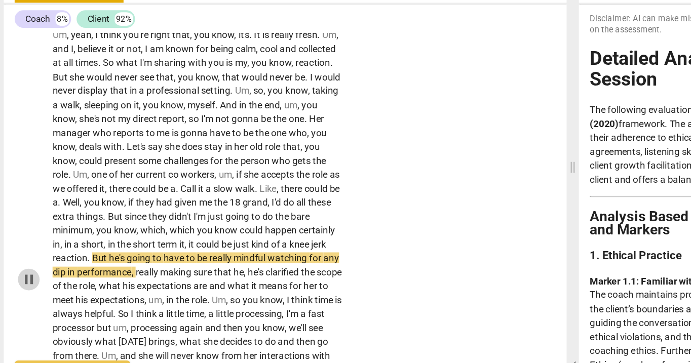
click at [26, 298] on span "pause" at bounding box center [27, 292] width 12 height 12
click at [29, 298] on span "play_arrow" at bounding box center [27, 292] width 12 height 12
click at [29, 298] on span "pause" at bounding box center [27, 292] width 12 height 12
click at [29, 298] on span "play_arrow" at bounding box center [27, 292] width 12 height 12
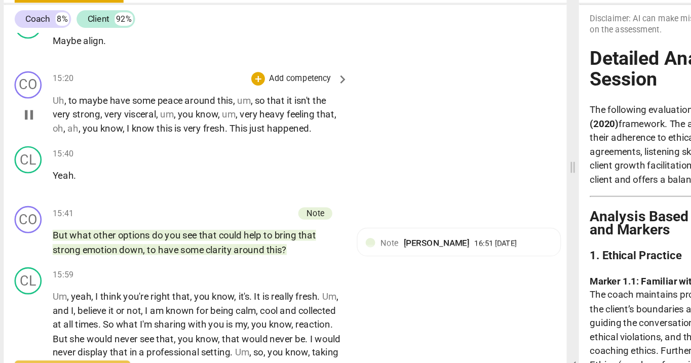
scroll to position [2035, 0]
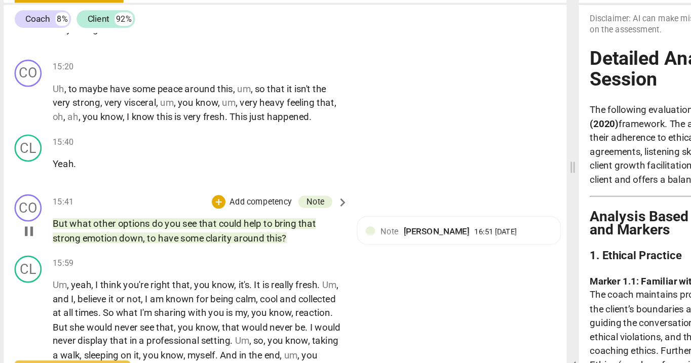
click at [29, 262] on span "pause" at bounding box center [27, 256] width 12 height 12
click at [29, 262] on span "play_arrow" at bounding box center [27, 256] width 12 height 12
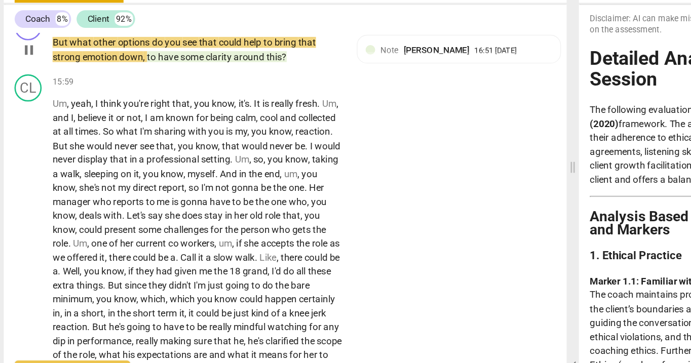
scroll to position [2173, 0]
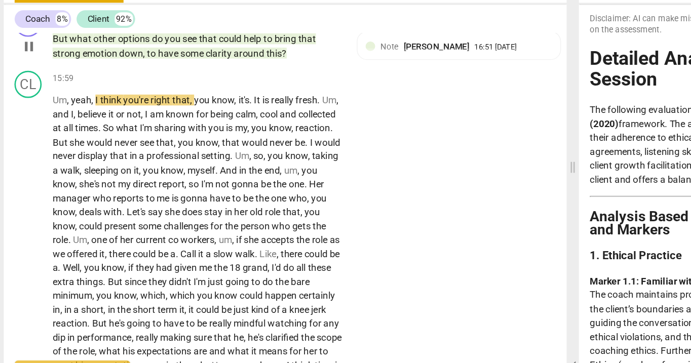
click at [26, 124] on span "pause" at bounding box center [27, 118] width 12 height 12
click at [200, 101] on p "Add competency" at bounding box center [199, 96] width 48 height 9
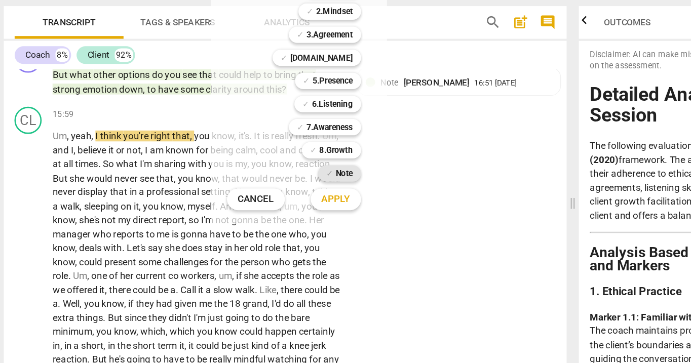
click at [259, 187] on b "Note" at bounding box center [261, 186] width 13 height 12
click at [262, 208] on span "Apply" at bounding box center [255, 205] width 21 height 10
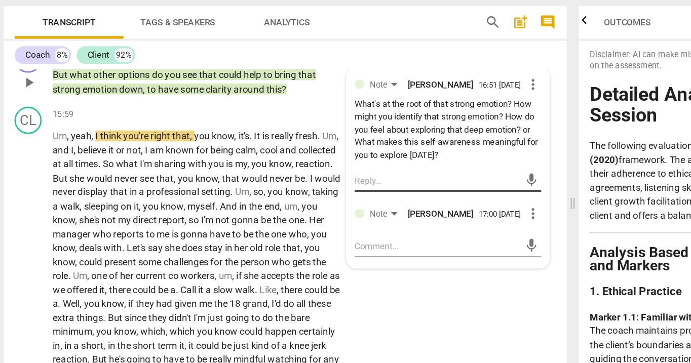
click at [287, 196] on textarea at bounding box center [331, 191] width 123 height 10
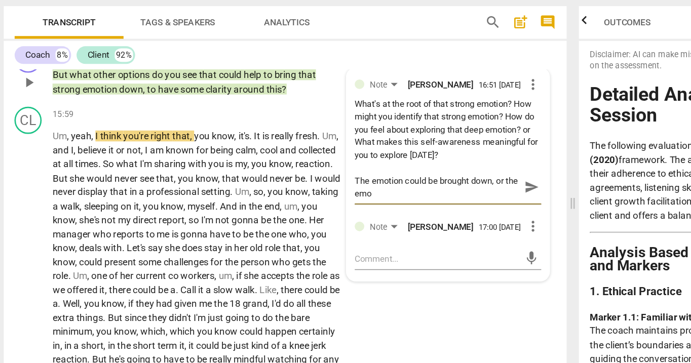
scroll to position [0, 0]
click at [396, 202] on span "send" at bounding box center [401, 196] width 11 height 11
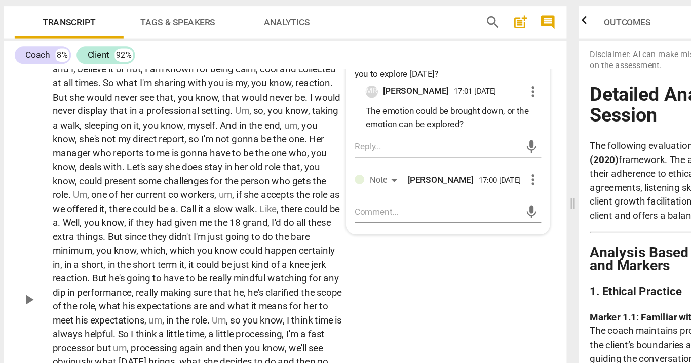
scroll to position [2242, 0]
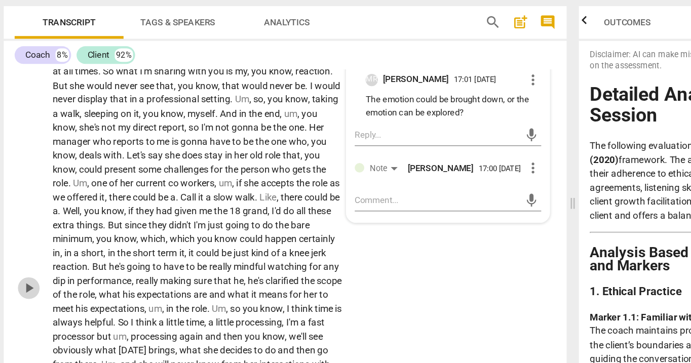
click at [24, 278] on span "play_arrow" at bounding box center [27, 271] width 12 height 12
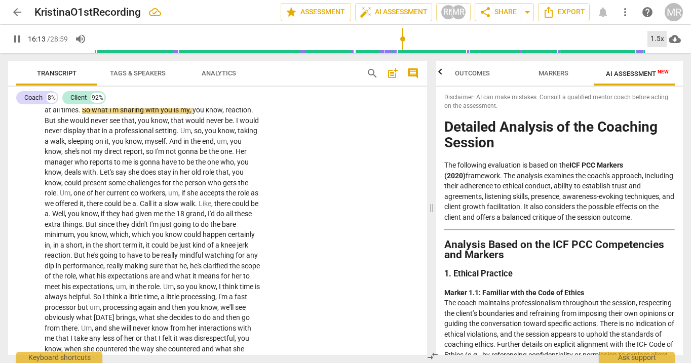
click at [658, 38] on div "1.5x" at bounding box center [657, 39] width 19 height 16
click at [667, 118] on li "2x" at bounding box center [665, 116] width 34 height 19
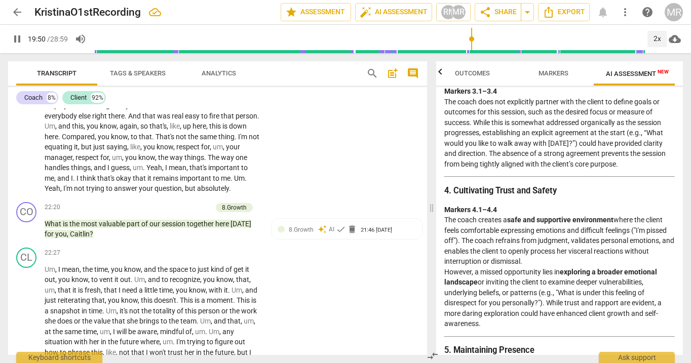
scroll to position [2776, 0]
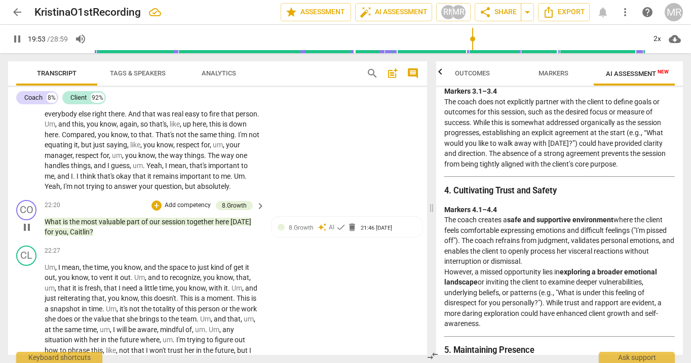
click at [24, 234] on span "pause" at bounding box center [27, 227] width 12 height 12
click at [227, 210] on div "8.Growth" at bounding box center [234, 205] width 25 height 9
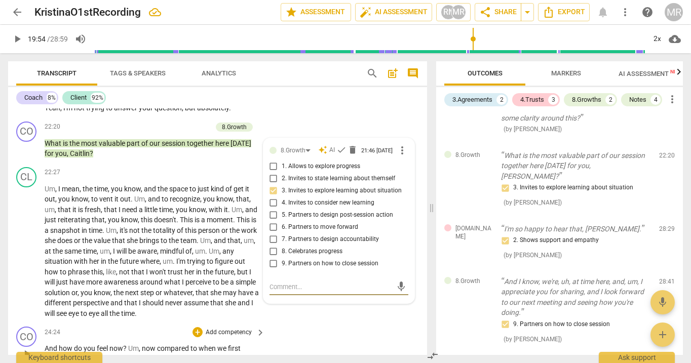
scroll to position [2854, 0]
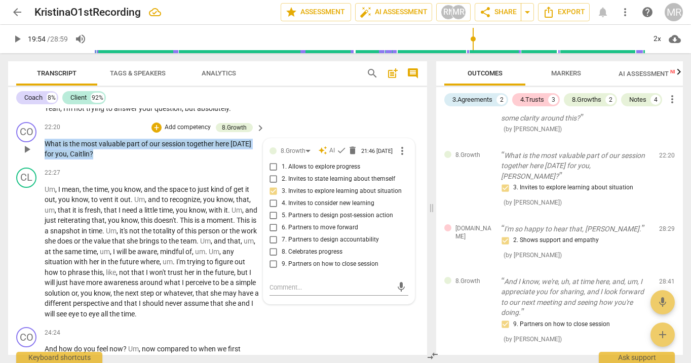
drag, startPoint x: 95, startPoint y: 187, endPoint x: 42, endPoint y: 173, distance: 54.6
click at [42, 164] on div "CO play_arrow pause 22:20 + Add competency 8.Growth keyboard_arrow_right What i…" at bounding box center [217, 141] width 419 height 46
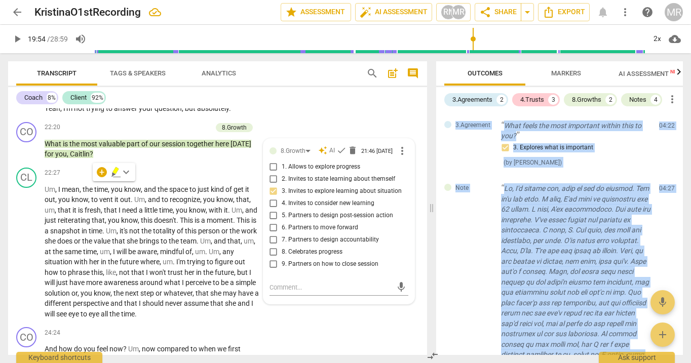
scroll to position [0, 0]
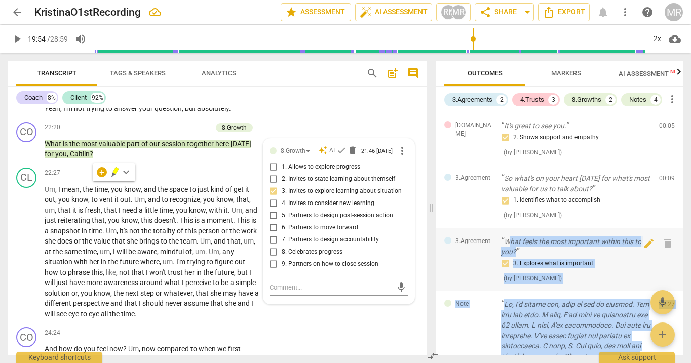
drag, startPoint x: 544, startPoint y: 292, endPoint x: 510, endPoint y: 254, distance: 51.3
click at [510, 254] on div "[DOMAIN_NAME] It's great to see you. 2. Shows support and empathy ( by [PERSON_…" at bounding box center [559, 233] width 247 height 243
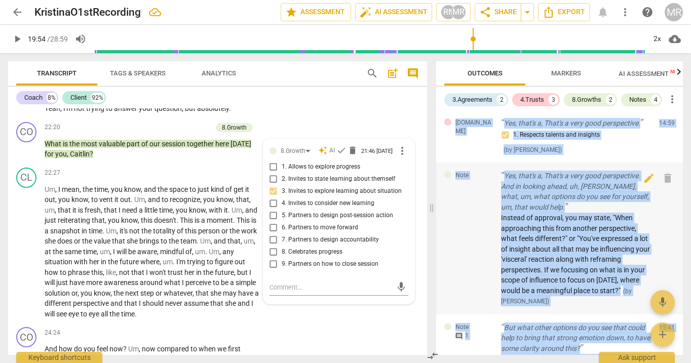
scroll to position [1297, 0]
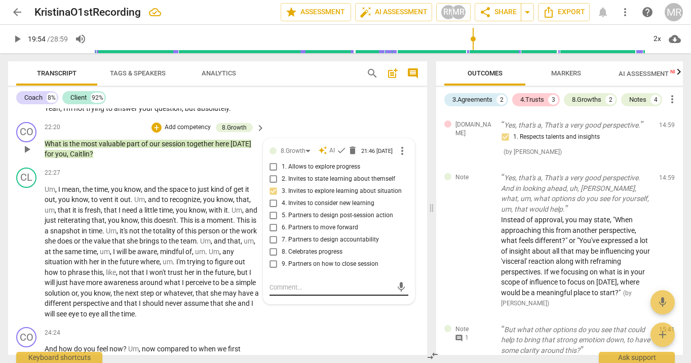
click at [310, 292] on textarea at bounding box center [331, 288] width 123 height 10
paste textarea "6. Partners with the client to summarize learning and insight within or between…"
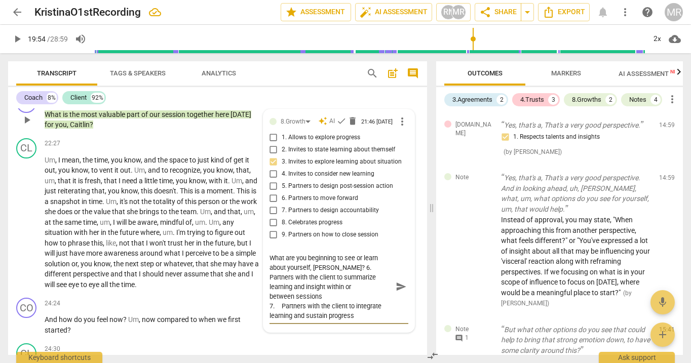
click at [334, 302] on textarea "What are you beginning to see or learn about yourself, [PERSON_NAME]? 6. Partne…" at bounding box center [331, 286] width 123 height 67
click at [357, 303] on textarea "What are you beginning to see or learn about yourself, [PERSON_NAME]? 8:6. Part…" at bounding box center [331, 286] width 123 height 67
click at [270, 321] on textarea "What are you beginning to see or learn about yourself, [PERSON_NAME]? 8:[DOMAIN…" at bounding box center [331, 286] width 123 height 67
click at [281, 321] on textarea "What are you beginning to see or learn about yourself, [PERSON_NAME]? 8:[DOMAIN…" at bounding box center [331, 286] width 123 height 67
click at [270, 321] on textarea "What are you beginning to see or learn about yourself, [PERSON_NAME]? 8:[DOMAIN…" at bounding box center [331, 286] width 123 height 67
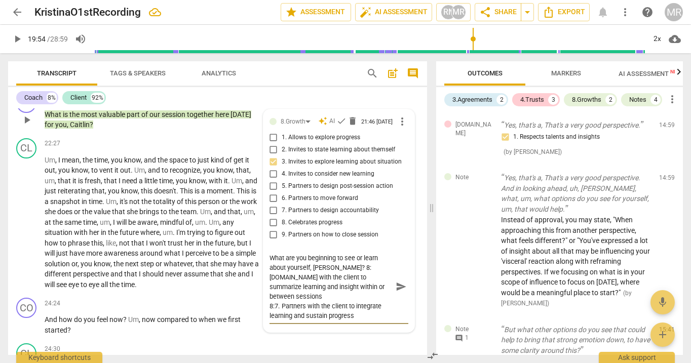
click at [279, 321] on textarea "What are you beginning to see or learn about yourself, [PERSON_NAME]? 8:[DOMAIN…" at bounding box center [331, 286] width 123 height 67
click at [360, 321] on textarea "What are you beginning to see or learn about yourself, [PERSON_NAME]? 8:[DOMAIN…" at bounding box center [331, 286] width 123 height 67
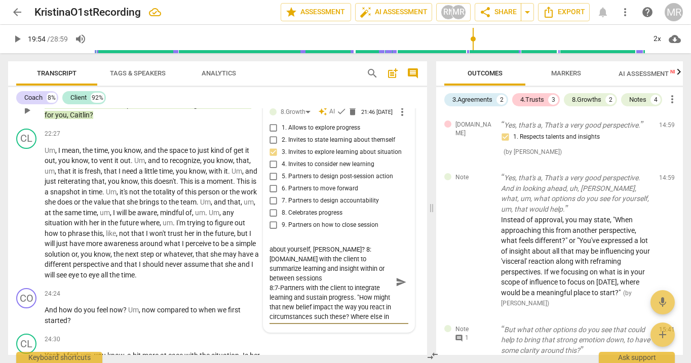
scroll to position [18, 0]
click at [396, 288] on span "send" at bounding box center [401, 282] width 11 height 11
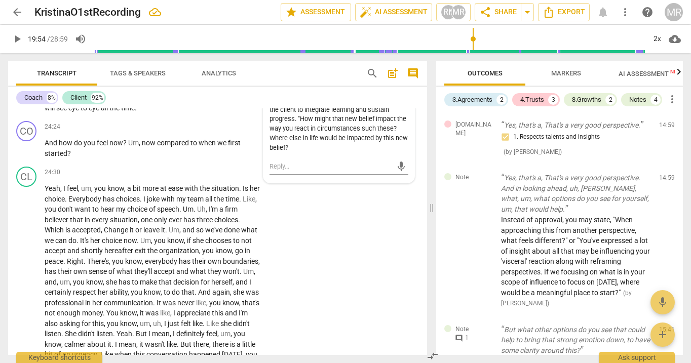
scroll to position [3058, 0]
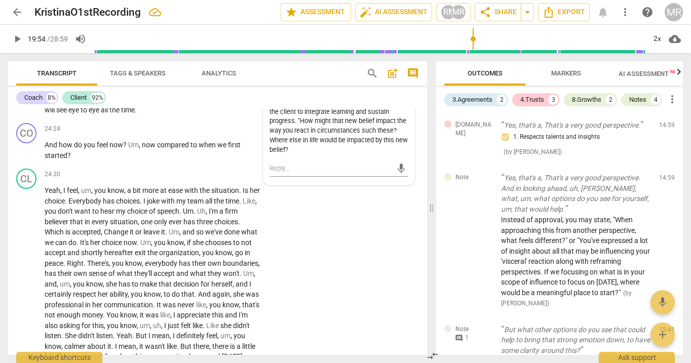
click at [328, 179] on div "mic" at bounding box center [339, 168] width 139 height 22
click at [328, 173] on textarea at bounding box center [331, 169] width 123 height 10
click at [328, 183] on textarea at bounding box center [331, 173] width 123 height 19
click at [28, 157] on span "play_arrow" at bounding box center [27, 150] width 12 height 12
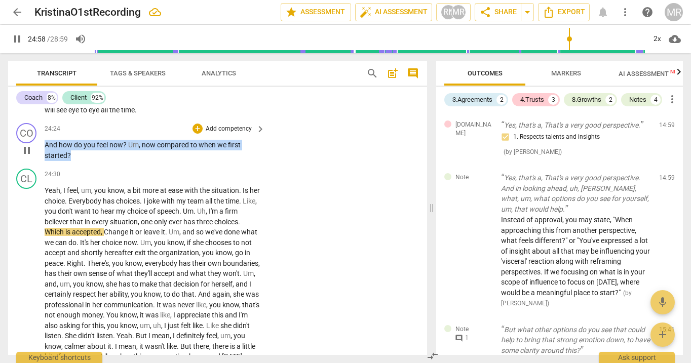
drag, startPoint x: 70, startPoint y: 184, endPoint x: 44, endPoint y: 176, distance: 28.2
click at [44, 165] on div "CO play_arrow pause 24:24 + Add competency keyboard_arrow_right And how do you …" at bounding box center [217, 142] width 419 height 46
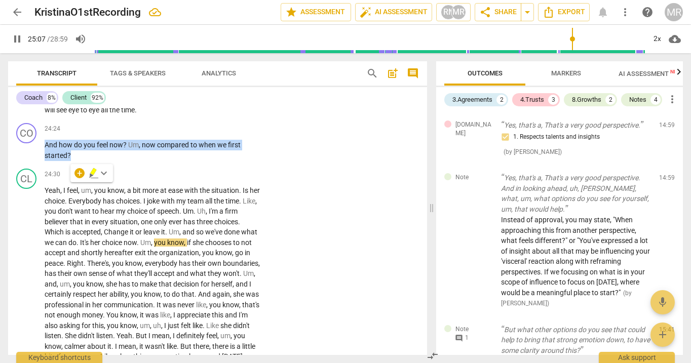
click at [93, 170] on icon "button" at bounding box center [93, 171] width 6 height 7
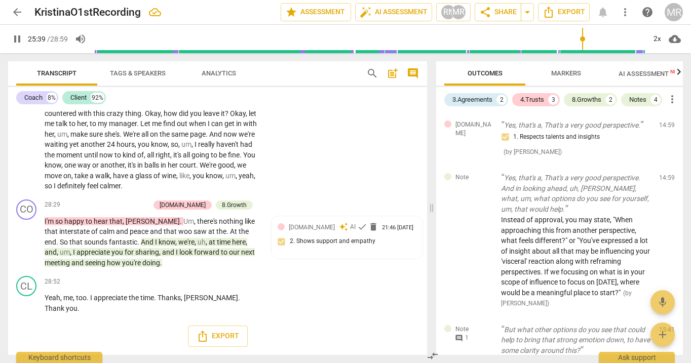
scroll to position [3524, 0]
click at [27, 248] on span "pause" at bounding box center [27, 242] width 12 height 12
click at [27, 248] on span "play_arrow" at bounding box center [27, 242] width 12 height 12
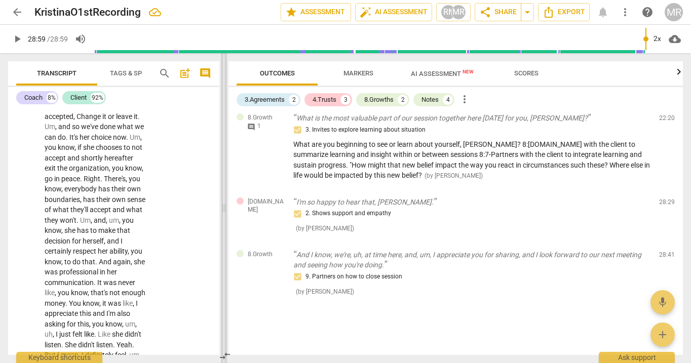
scroll to position [888, 0]
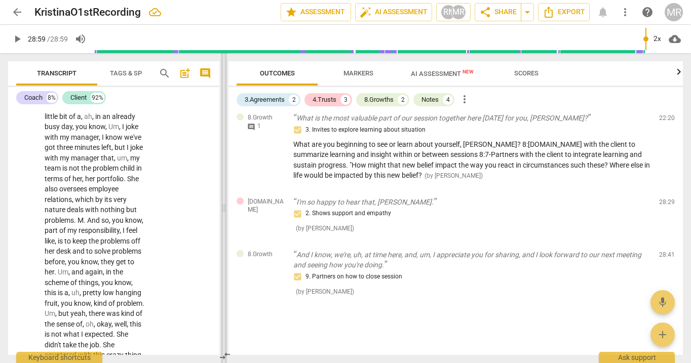
drag, startPoint x: 432, startPoint y: 205, endPoint x: 218, endPoint y: 216, distance: 214.1
click at [221, 216] on span at bounding box center [224, 208] width 6 height 310
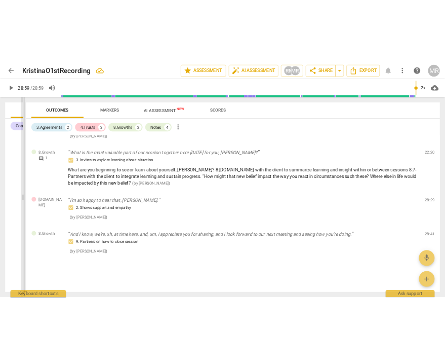
scroll to position [659, 0]
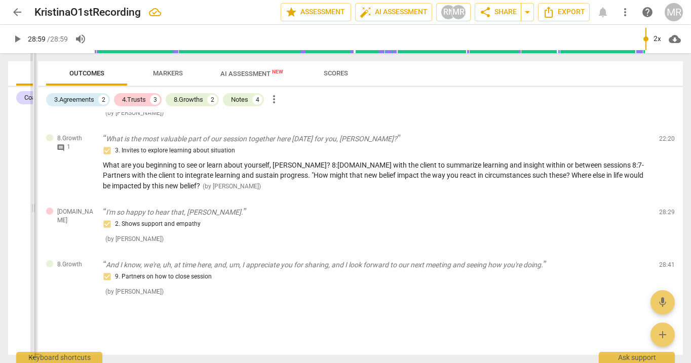
drag, startPoint x: 218, startPoint y: 216, endPoint x: 33, endPoint y: 216, distance: 184.4
click at [33, 216] on span at bounding box center [33, 208] width 6 height 310
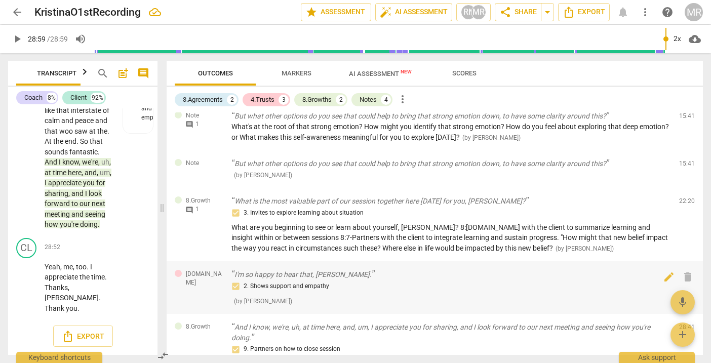
scroll to position [0, 0]
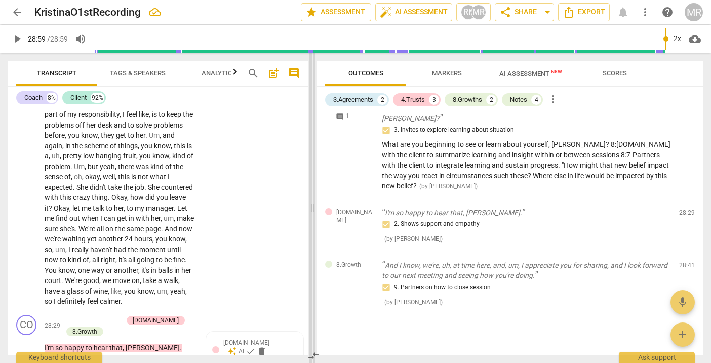
drag, startPoint x: 55, startPoint y: 220, endPoint x: 314, endPoint y: 233, distance: 259.2
click at [314, 233] on span at bounding box center [313, 208] width 6 height 310
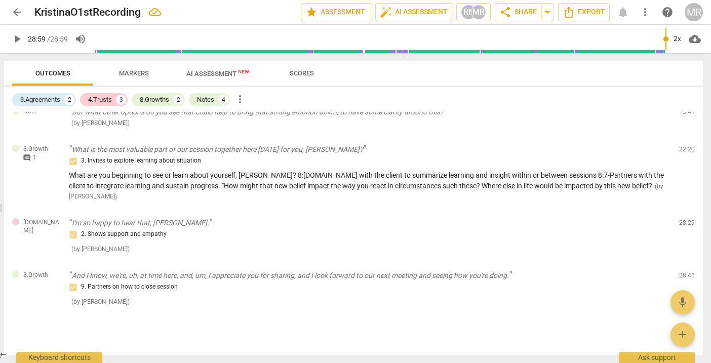
drag, startPoint x: 313, startPoint y: 206, endPoint x: -12, endPoint y: 201, distance: 324.3
click at [0, 0] on html "arrow_back KristinaO1stRecording edit star Assessment auto_fix_high AI Assessme…" at bounding box center [355, 0] width 711 height 0
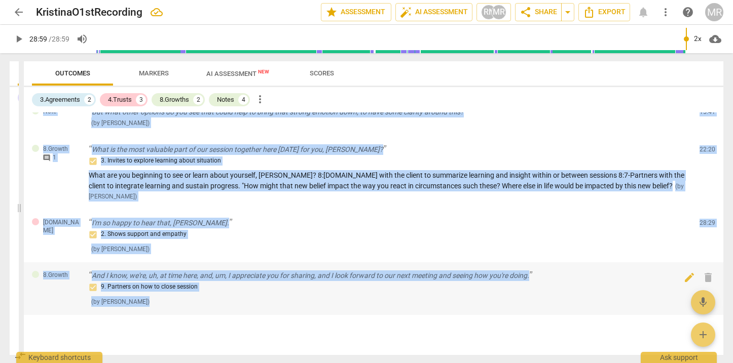
drag, startPoint x: 88, startPoint y: 117, endPoint x: 168, endPoint y: 295, distance: 195.3
click at [168, 295] on div "[DOMAIN_NAME] It's great to see you. 2. Shows support and empathy ( by [PERSON_…" at bounding box center [373, 233] width 699 height 243
copy div "It's great to see you. 2. Shows support and empathy ( by [PERSON_NAME] ) 00:05 …"
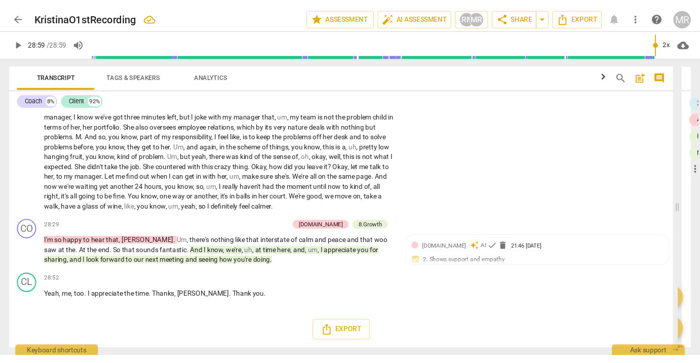
scroll to position [2275, 0]
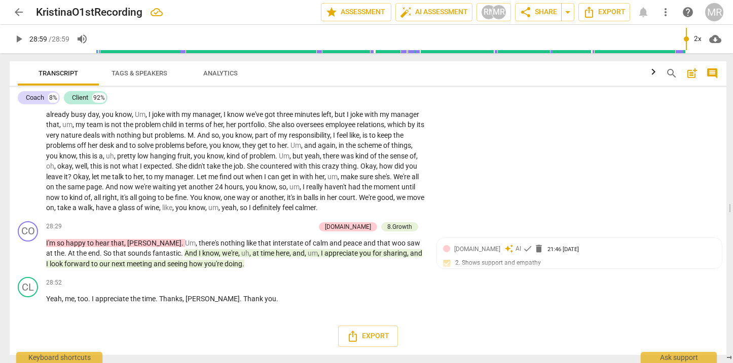
drag, startPoint x: 19, startPoint y: 207, endPoint x: 733, endPoint y: 179, distance: 713.9
click at [691, 0] on html "arrow_back KristinaO1stRecording edit star Assessment auto_fix_high AI Assessme…" at bounding box center [366, 0] width 733 height 0
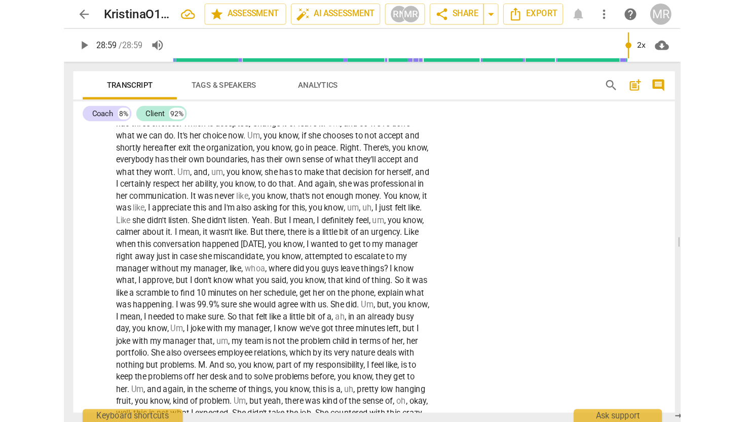
scroll to position [3365, 0]
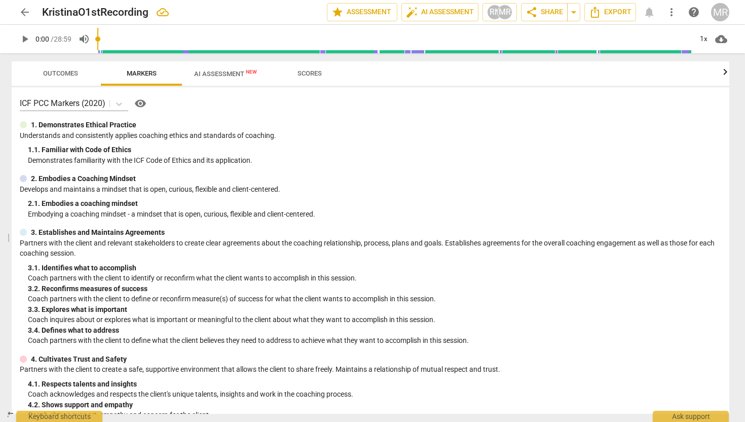
drag, startPoint x: 478, startPoint y: 231, endPoint x: 0, endPoint y: 244, distance: 478.5
click at [0, 242] on div "arrow_back KristinaO1stRecording edit star Assessment auto_fix_high AI Assessme…" at bounding box center [372, 211] width 745 height 422
click at [50, 77] on span "Outcomes" at bounding box center [60, 73] width 35 height 8
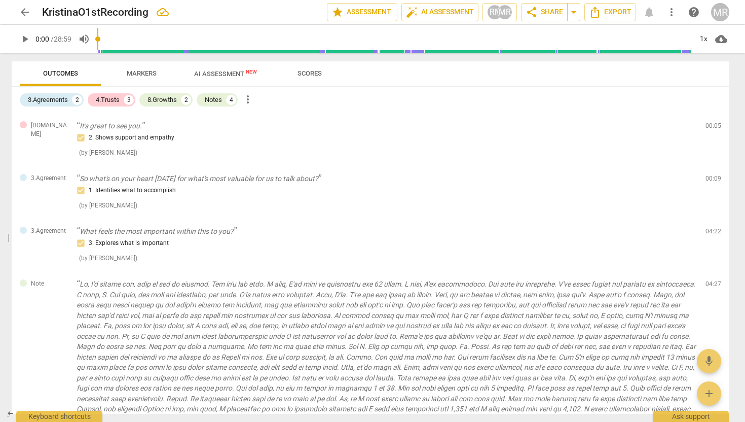
drag, startPoint x: 744, startPoint y: 181, endPoint x: 744, endPoint y: 175, distance: 6.1
click at [691, 175] on div "arrow_back KristinaO1stRecording edit star Assessment auto_fix_high AI Assessme…" at bounding box center [372, 211] width 745 height 422
